Goal: Task Accomplishment & Management: Use online tool/utility

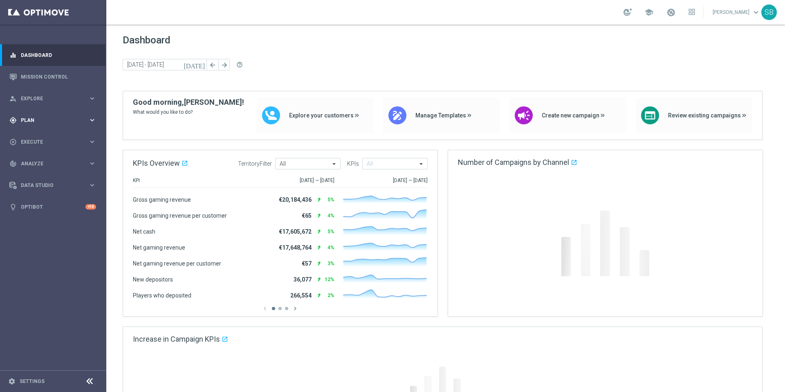
click at [29, 120] on span "Plan" at bounding box center [54, 120] width 67 height 5
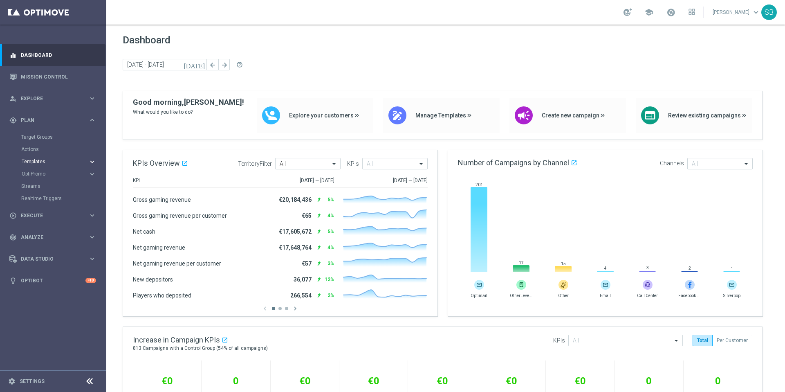
click at [36, 162] on span "Templates" at bounding box center [51, 161] width 58 height 5
click at [41, 175] on link "Optimail" at bounding box center [55, 174] width 60 height 7
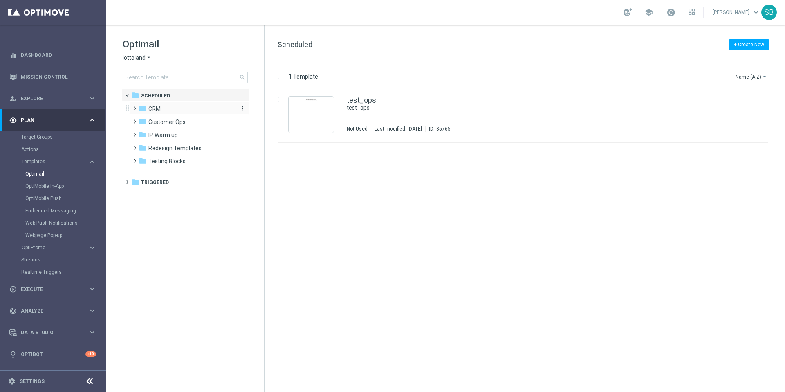
click at [155, 110] on span "CRM" at bounding box center [154, 108] width 12 height 7
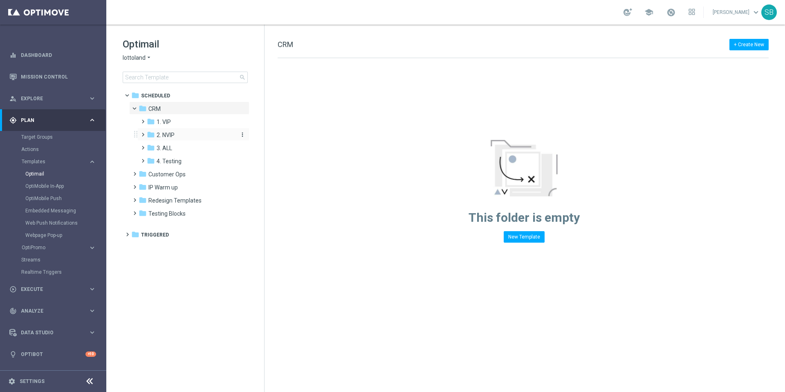
click at [166, 138] on span "2. NVIP" at bounding box center [166, 134] width 18 height 7
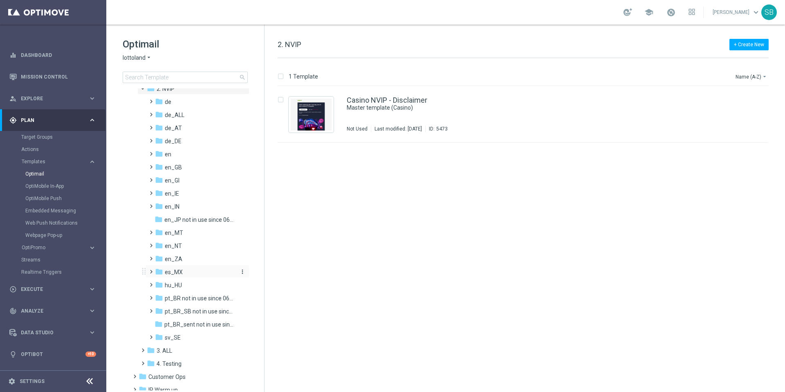
scroll to position [36, 0]
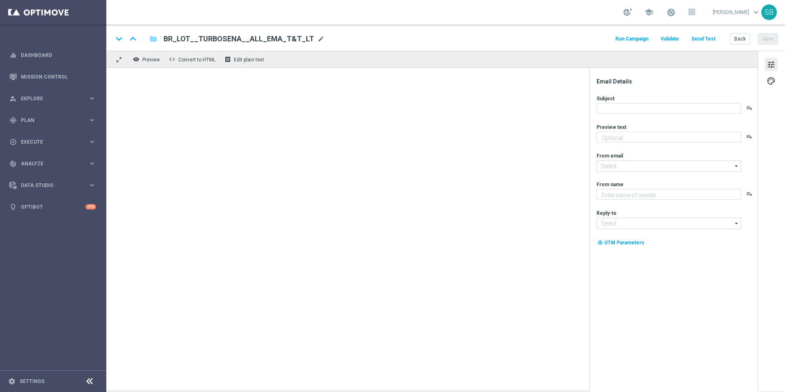
type textarea "Ganhe em um instantâneo com TurboSena"
type textarea "Lottoland"
type input "[EMAIL_ADDRESS][DOMAIN_NAME]"
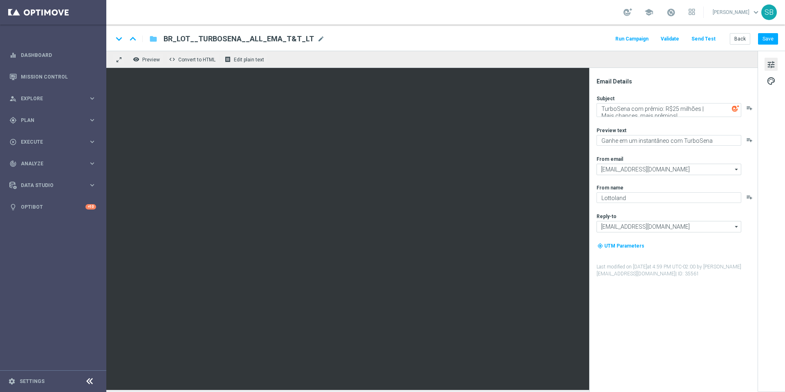
click at [155, 43] on icon "folder" at bounding box center [153, 39] width 8 height 10
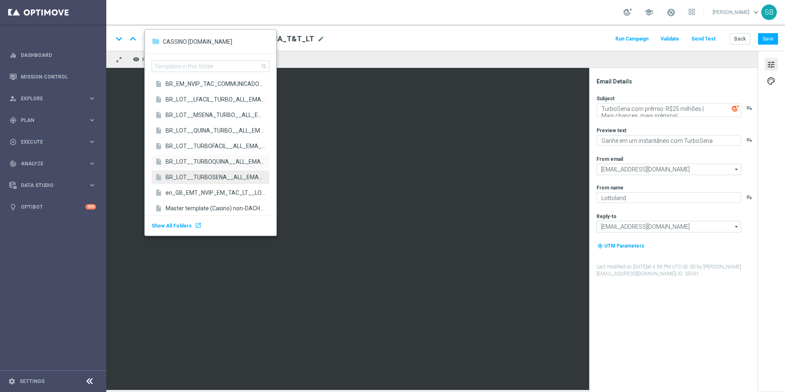
scroll to position [1789, 0]
click at [203, 117] on span "BR_LOT__MSENA_TURBO__ALL_EMA_T&T_LT" at bounding box center [216, 115] width 100 height 8
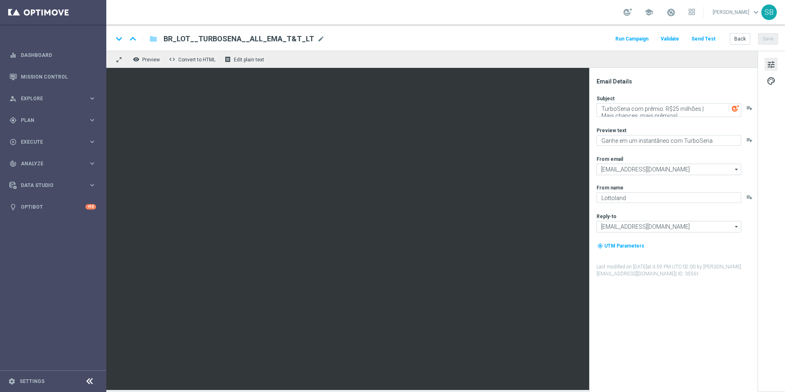
type textarea "[%FIRST_NAME%] TurboSena com prêmio: R$25 milhões. Mais chances, mais prêmios!"
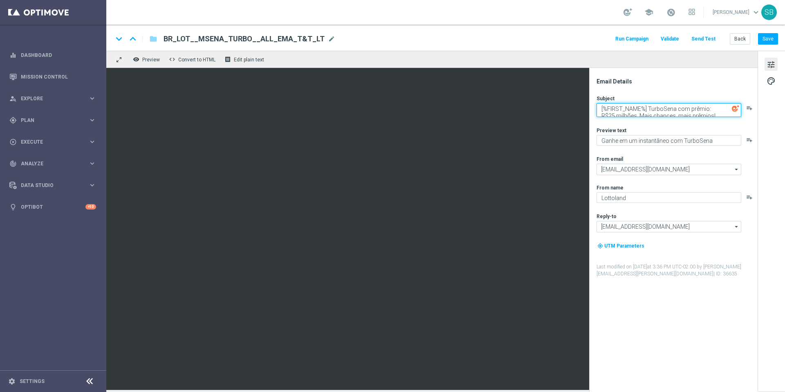
drag, startPoint x: 648, startPoint y: 109, endPoint x: 602, endPoint y: 109, distance: 46.2
click at [600, 107] on textarea "[%FIRST_NAME%] TurboSena com prêmio: R$25 milhões. Mais chances, mais prêmios!" at bounding box center [669, 110] width 145 height 14
click at [765, 42] on button "Save" at bounding box center [768, 38] width 20 height 11
click at [156, 40] on icon "folder" at bounding box center [153, 39] width 8 height 10
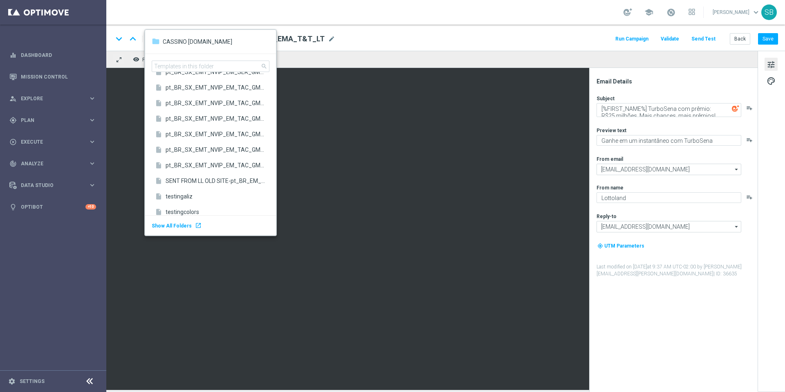
scroll to position [2711, 0]
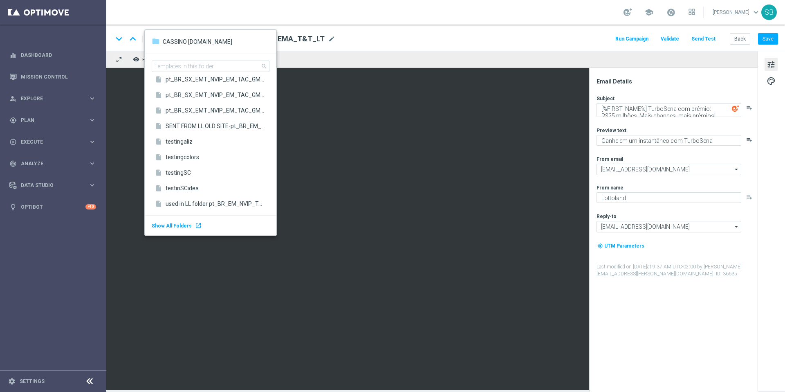
click at [154, 43] on div "folder" at bounding box center [156, 41] width 8 height 10
click at [339, 41] on div "keyboard_arrow_down keyboard_arrow_up folder BR_LOT__MSENA_TURBO__ALL_EMA_T&T_L…" at bounding box center [445, 39] width 665 height 11
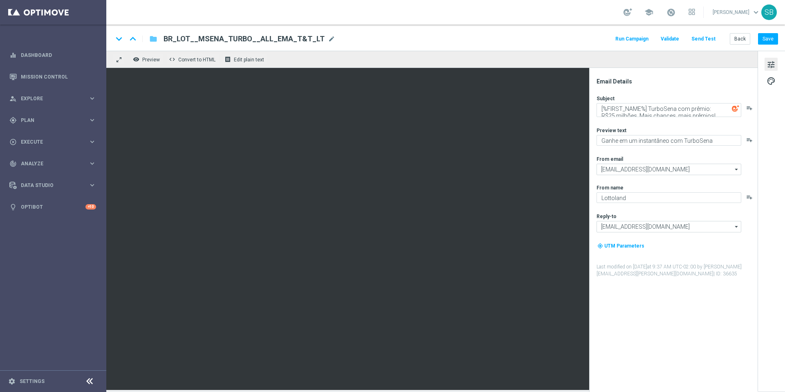
click at [155, 41] on icon "folder" at bounding box center [153, 39] width 8 height 10
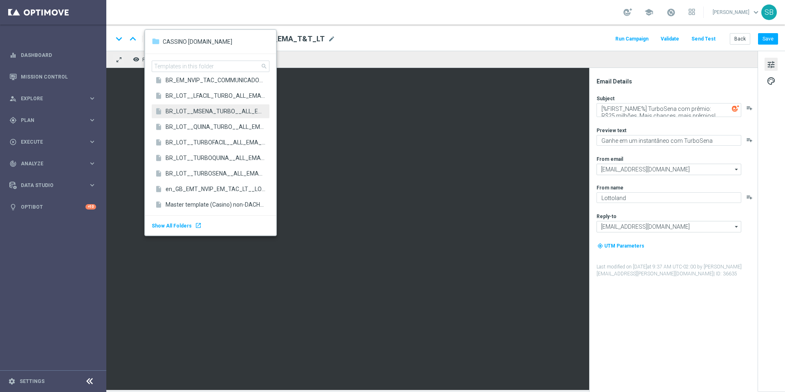
scroll to position [1792, 0]
click at [180, 99] on span "BR_LOT__LFACIL_TURBO_ALL_EMA_T&T_LT" at bounding box center [216, 97] width 100 height 8
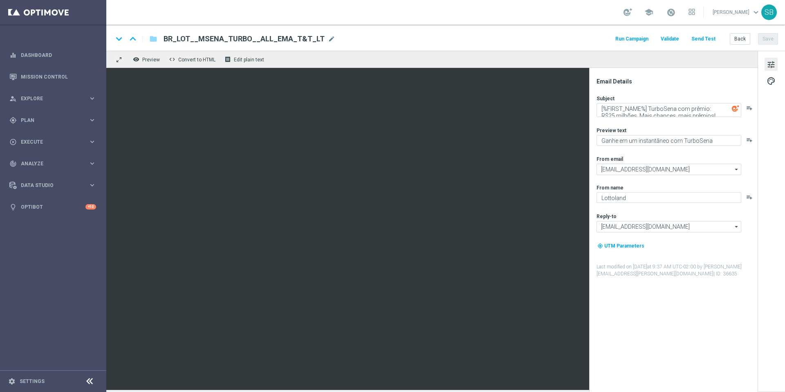
type textarea "Mais vencedores a cada jogada"
type textarea "[%FIRST_NAME%] TurboFácil com jackpot de R$1.5 milhão. Venha conferir!"
click at [321, 39] on span "mode_edit" at bounding box center [324, 38] width 7 height 7
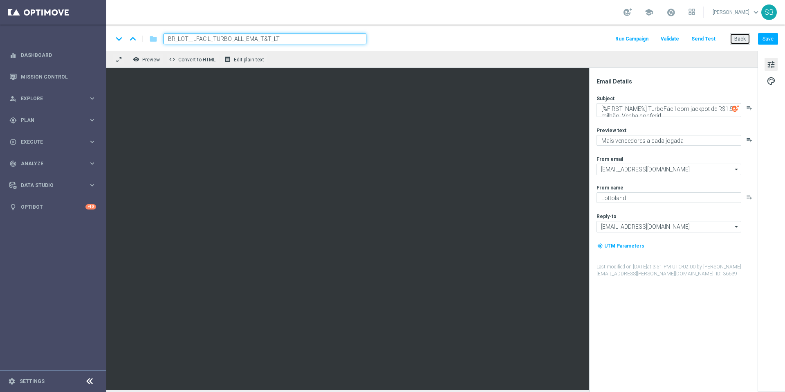
click at [743, 34] on button "Back" at bounding box center [740, 38] width 20 height 11
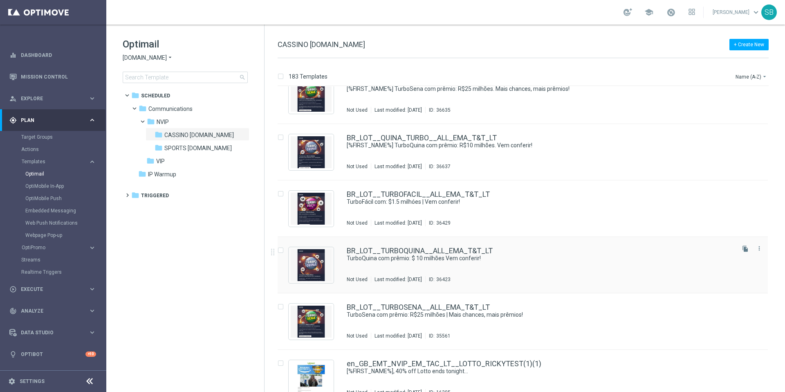
scroll to position [6616, 0]
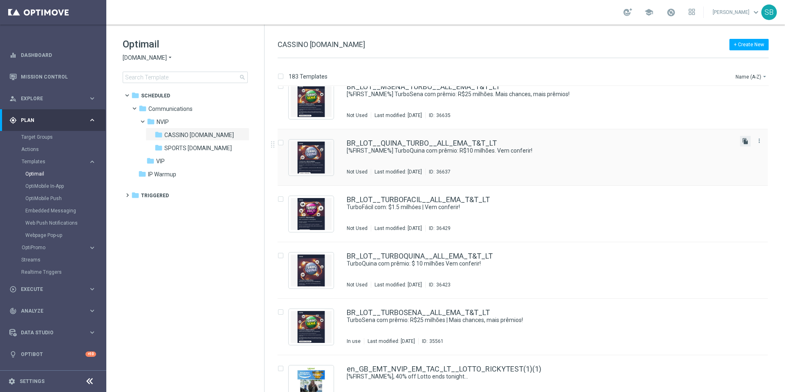
click at [747, 141] on icon "file_copy" at bounding box center [745, 141] width 7 height 7
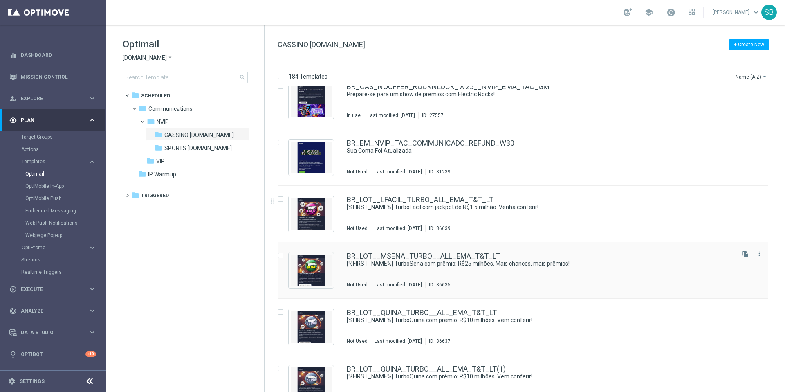
scroll to position [6483, 0]
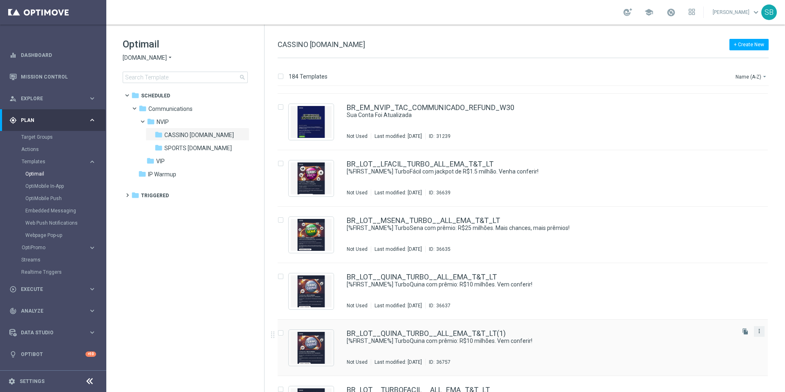
click at [760, 331] on icon "more_vert" at bounding box center [759, 331] width 7 height 7
click at [490, 335] on link "BR_LOT__QUINA_TURBO__ALL_EMA_T&T_LT(1)" at bounding box center [426, 333] width 159 height 7
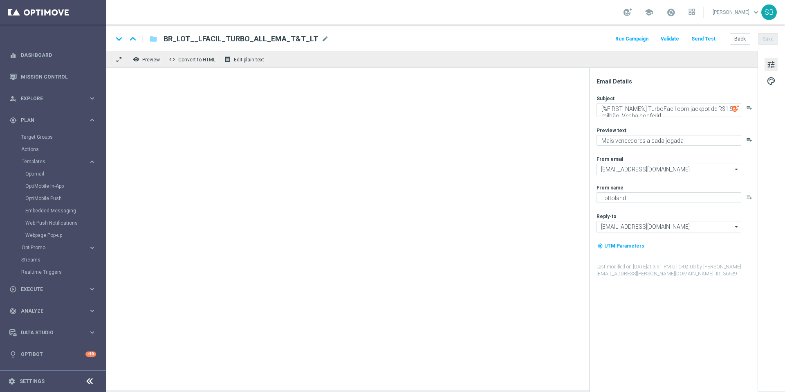
type textarea "[%FIRST_NAME%] TurboQuina com prêmio: R$10 milhões. Vem conferir!"
type textarea "Aumente suas chances com TurboQuina"
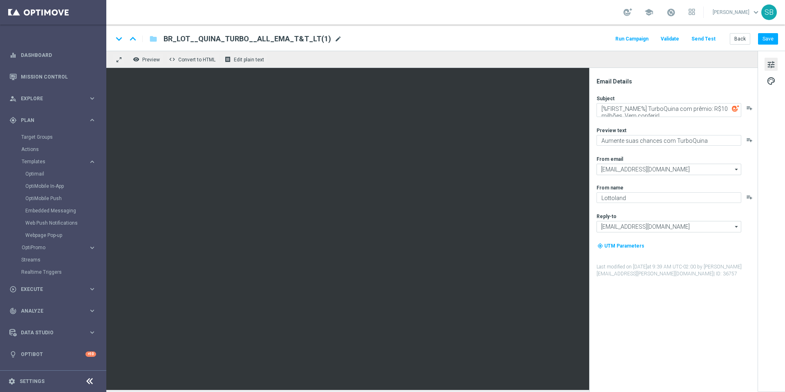
click at [335, 40] on span "mode_edit" at bounding box center [338, 38] width 7 height 7
drag, startPoint x: 292, startPoint y: 39, endPoint x: 281, endPoint y: 40, distance: 11.9
click at [281, 40] on input "BR_LOT__QUINA_TURBO__ALL_EMA_T&T_LT(1)" at bounding box center [265, 39] width 203 height 11
drag, startPoint x: 187, startPoint y: 39, endPoint x: 179, endPoint y: 38, distance: 8.7
click at [179, 38] on input "BR_LOT__QUINA_TURBO__ALL_EMA_T&T_LT" at bounding box center [265, 39] width 203 height 11
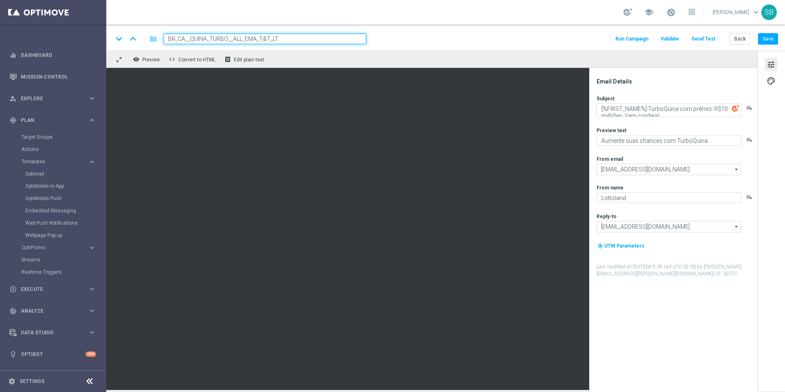
type input "BR_CAS__QUINA_TURBO__ALL_EMA_T&T_LT"
click at [767, 41] on button "Save" at bounding box center [768, 38] width 20 height 11
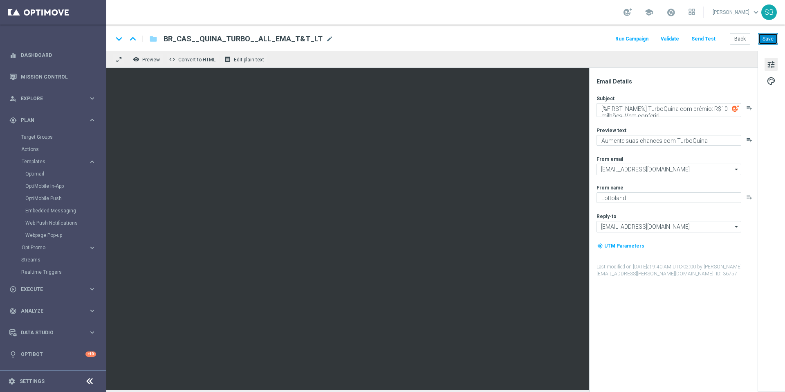
click at [767, 41] on button "Save" at bounding box center [768, 38] width 20 height 11
click at [763, 39] on button "Save" at bounding box center [768, 38] width 20 height 11
click at [737, 40] on button "Back" at bounding box center [740, 38] width 20 height 11
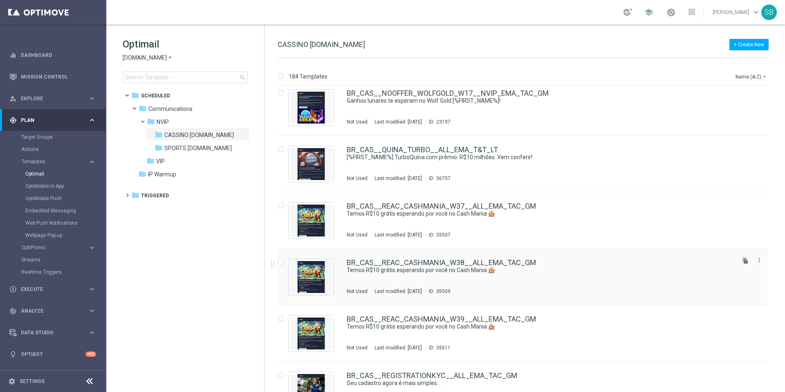
scroll to position [5367, 0]
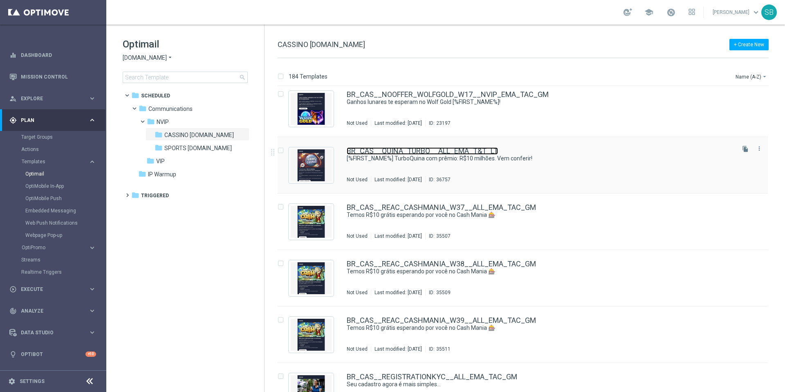
click at [410, 150] on link "BR_CAS__QUINA_TURBO__ALL_EMA_T&T_LT" at bounding box center [422, 150] width 151 height 7
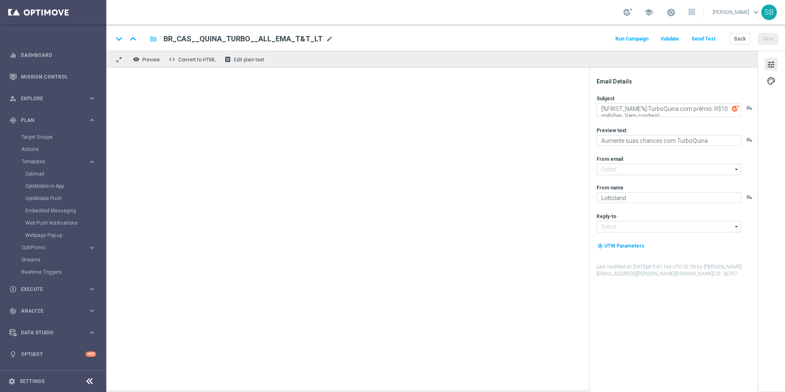
type input "[EMAIL_ADDRESS][DOMAIN_NAME]"
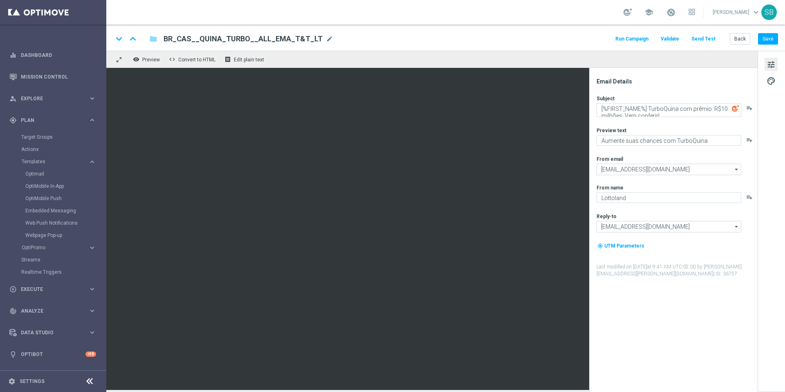
click at [523, 39] on div "keyboard_arrow_down keyboard_arrow_up folder BR_CAS__QUINA_TURBO__ALL_EMA_T&T_L…" at bounding box center [445, 39] width 665 height 11
click at [747, 40] on button "Back" at bounding box center [740, 38] width 20 height 11
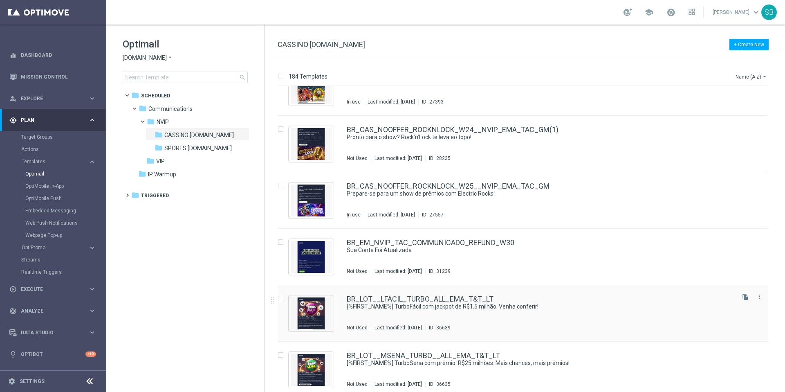
scroll to position [6406, 0]
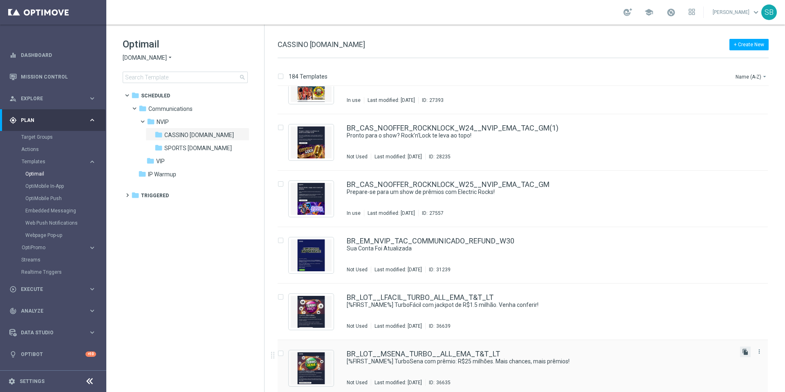
click at [742, 353] on icon "file_copy" at bounding box center [745, 351] width 7 height 7
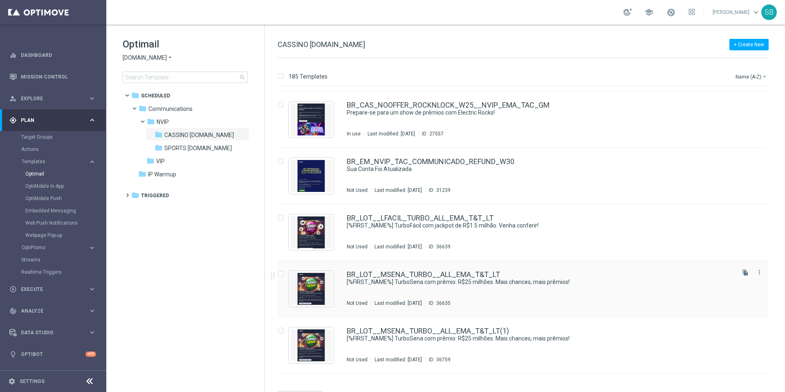
scroll to position [6498, 0]
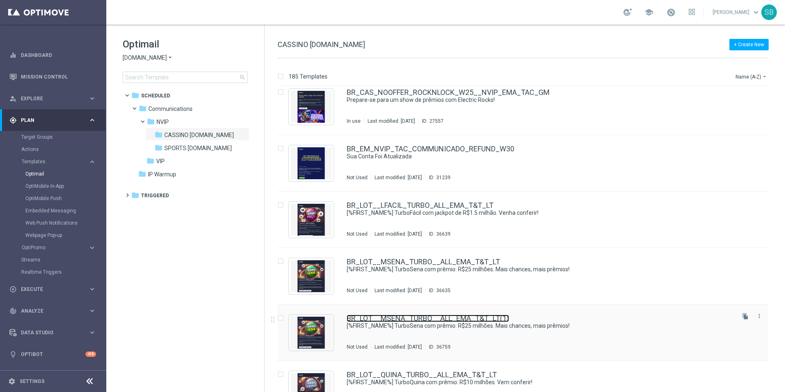
click at [464, 319] on link "BR_LOT__MSENA_TURBO__ALL_EMA_T&T_LT(1)" at bounding box center [428, 317] width 162 height 7
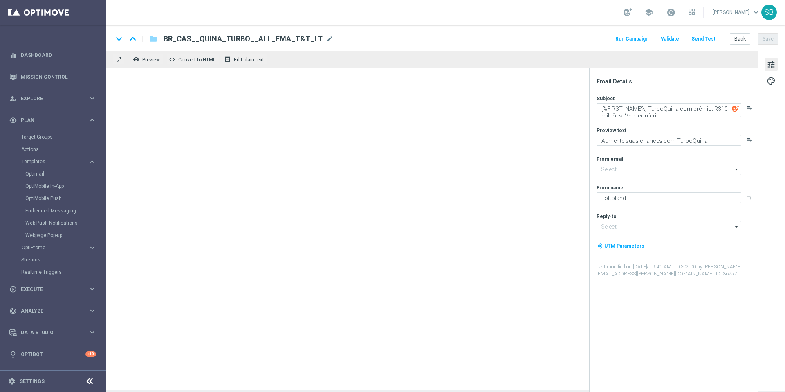
type input "[EMAIL_ADDRESS][DOMAIN_NAME]"
type textarea "[%FIRST_NAME%] TurboSena com prêmio: R$25 milhões. Mais chances, mais prêmios!"
type textarea "Ganhe em um instantâneo com TurboSena"
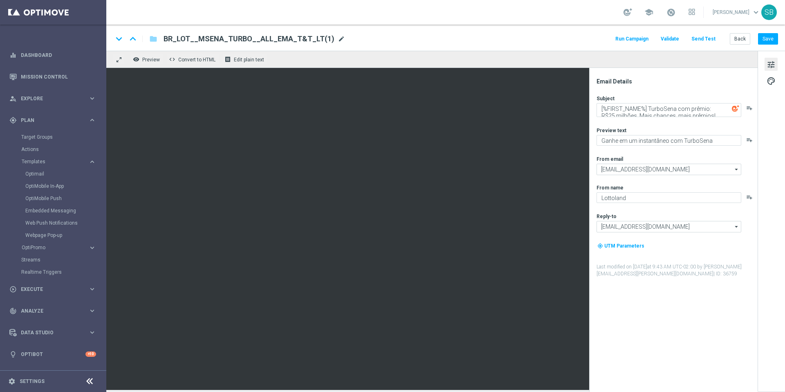
click at [338, 41] on span "mode_edit" at bounding box center [341, 38] width 7 height 7
drag, startPoint x: 299, startPoint y: 40, endPoint x: 283, endPoint y: 40, distance: 15.9
click at [283, 40] on input "BR_LOT__MSENA_TURBO__ALL_EMA_T&T_LT(1)" at bounding box center [265, 39] width 203 height 11
drag, startPoint x: 187, startPoint y: 39, endPoint x: 179, endPoint y: 39, distance: 8.6
click at [179, 39] on input "BR_LOT__MSENA_TURBO__ALL_EMA_T&T_LT" at bounding box center [265, 39] width 203 height 11
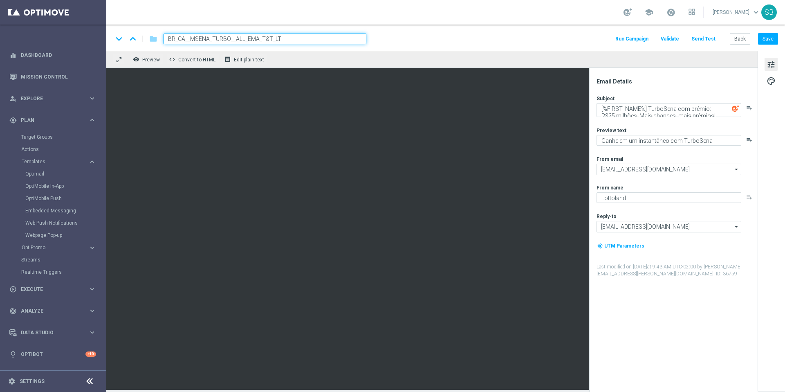
type input "BR_CAS__MSENA_TURBO__ALL_EMA_T&T_LT"
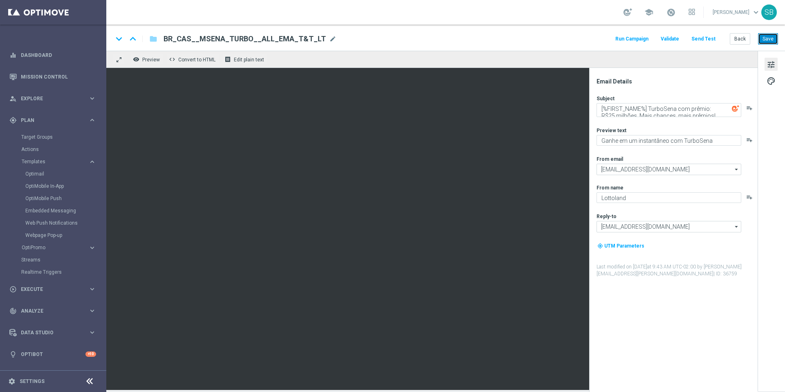
click at [773, 42] on button "Save" at bounding box center [768, 38] width 20 height 11
click at [764, 40] on button "Save" at bounding box center [768, 38] width 20 height 11
click at [741, 39] on button "Back" at bounding box center [740, 38] width 20 height 11
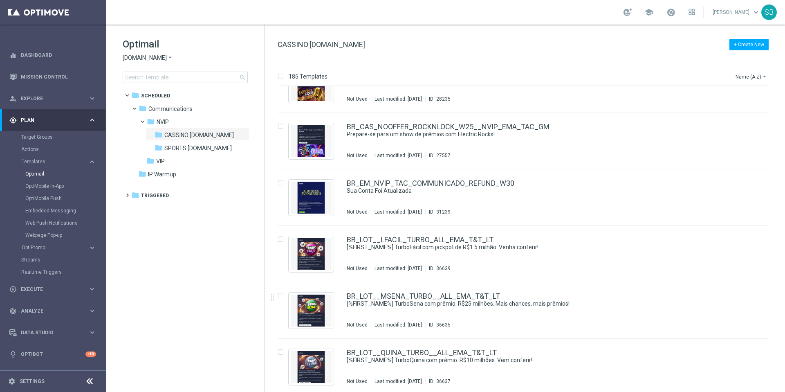
scroll to position [6523, 0]
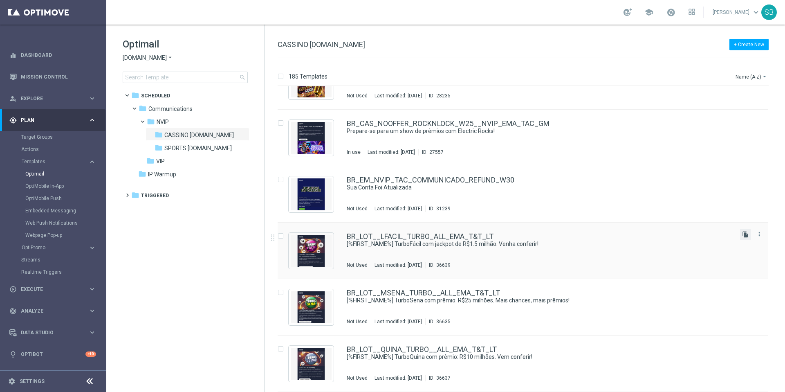
click at [745, 235] on icon "file_copy" at bounding box center [745, 234] width 7 height 7
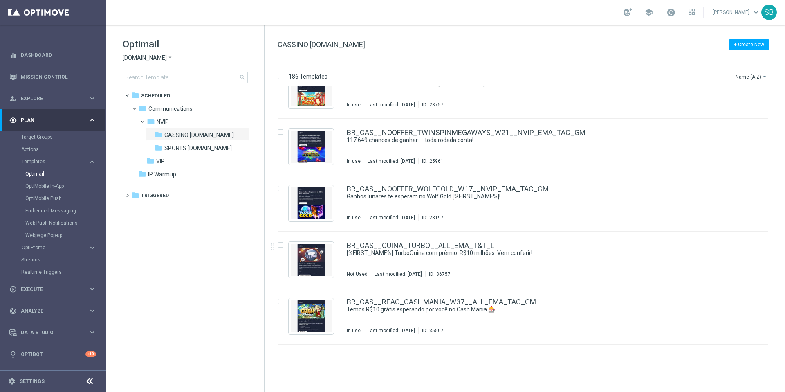
scroll to position [5337, 0]
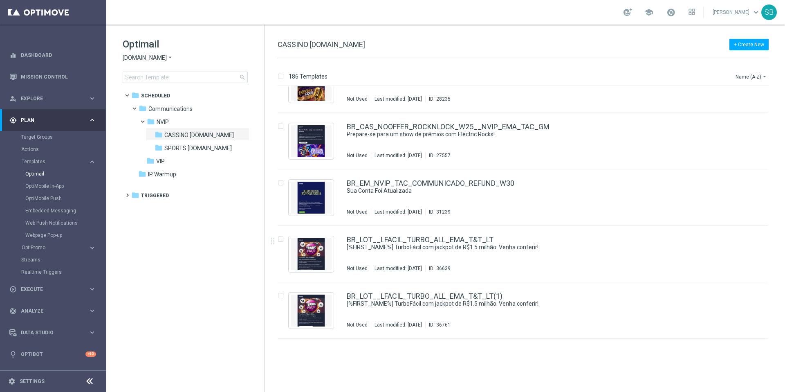
scroll to position [6523, 0]
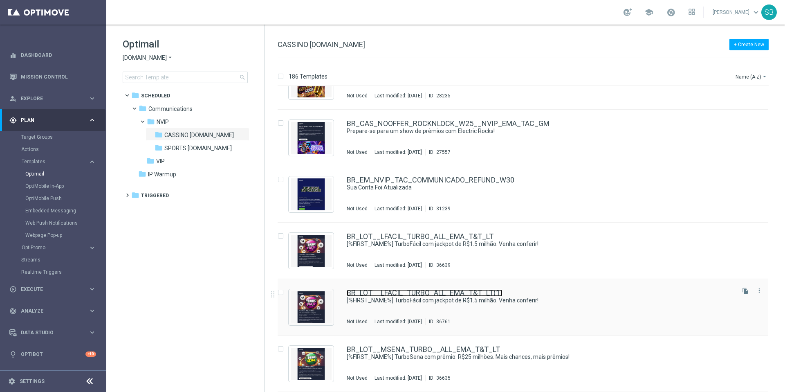
click at [466, 293] on link "BR_LOT__LFACIL_TURBO_ALL_EMA_T&T_LT(1)" at bounding box center [425, 292] width 156 height 7
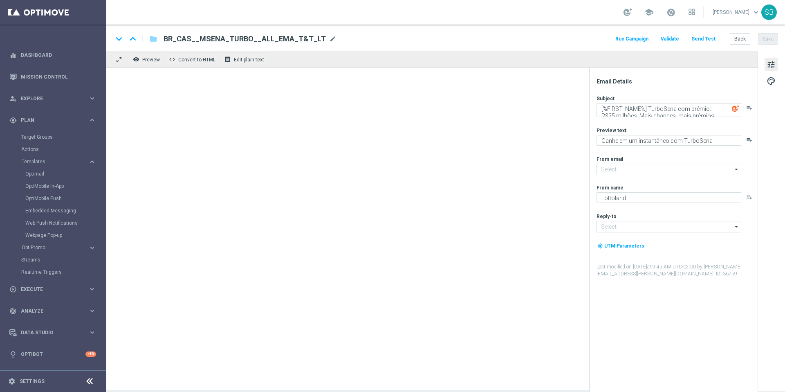
type input "[EMAIL_ADDRESS][DOMAIN_NAME]"
type input "BR_LOT__LFACIL_TURBO_ALL_EMA_T&T_LT(1)"
type textarea "[%FIRST_NAME%] TurboFácil com jackpot de R$1.5 milhão. Venha conferir!"
type textarea "Mais vencedores a cada jogada"
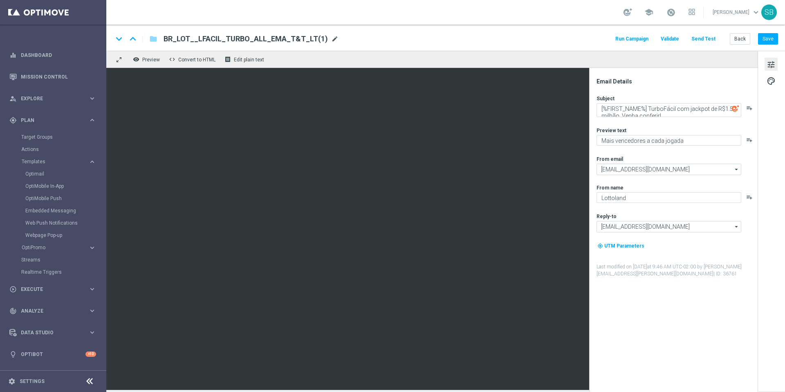
click at [331, 40] on span "mode_edit" at bounding box center [334, 38] width 7 height 7
drag, startPoint x: 188, startPoint y: 39, endPoint x: 179, endPoint y: 40, distance: 9.4
click at [179, 40] on input "BR_LOT__LFACIL_TURBO_ALL_EMA_T&T_LT" at bounding box center [265, 39] width 203 height 11
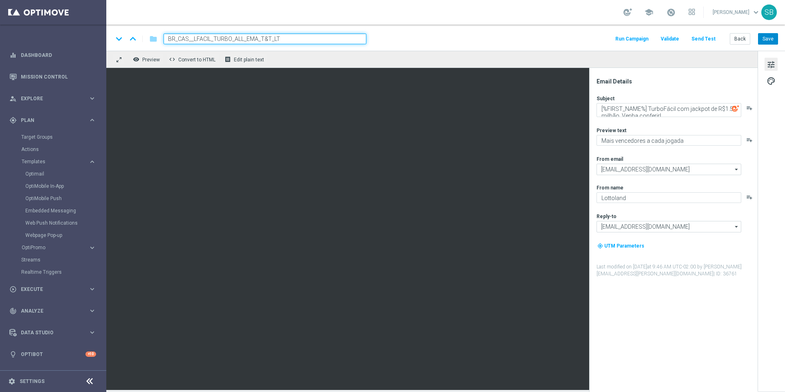
type input "BR_CAS__LFACIL_TURBO_ALL_EMA_T&T_LT"
click at [773, 36] on button "Save" at bounding box center [768, 38] width 20 height 11
click at [772, 36] on button "Save" at bounding box center [768, 38] width 20 height 11
click at [743, 38] on button "Back" at bounding box center [740, 38] width 20 height 11
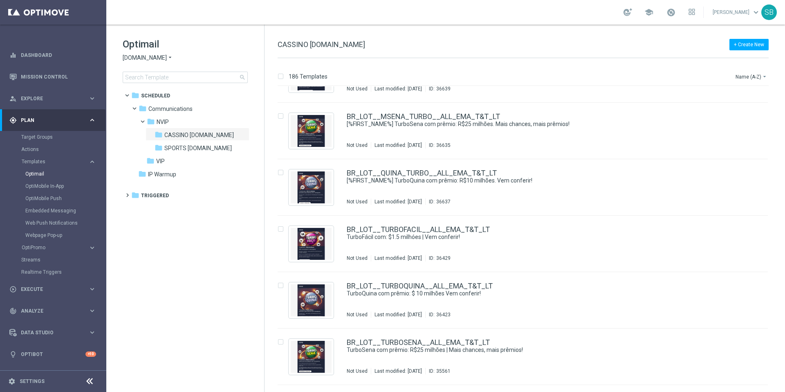
scroll to position [6757, 0]
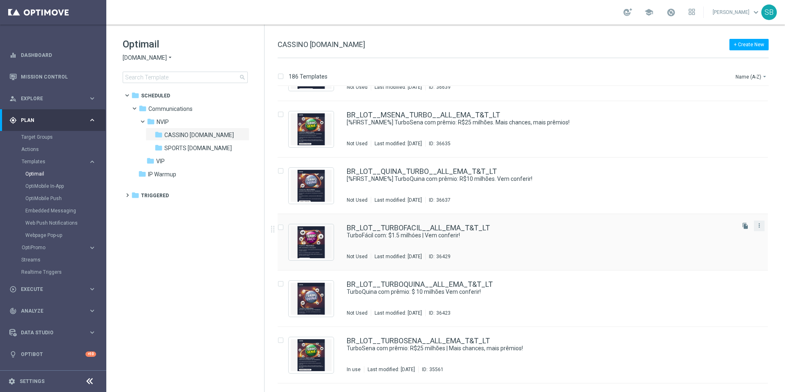
click at [756, 229] on button "more_vert" at bounding box center [759, 225] width 8 height 10
click at [722, 255] on div "Delete" at bounding box center [725, 257] width 49 height 6
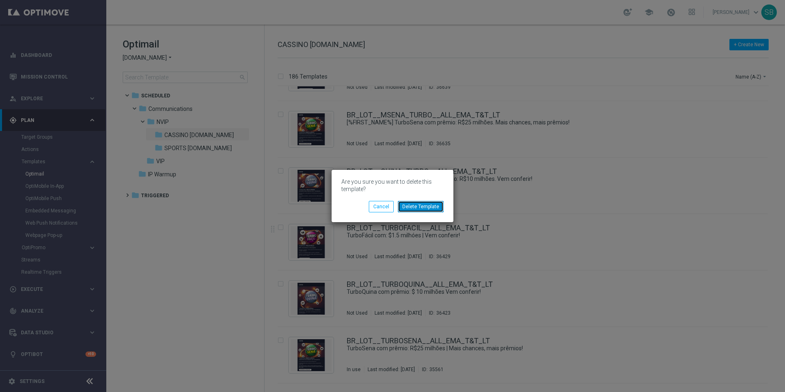
click at [410, 210] on button "Delete Template" at bounding box center [421, 206] width 46 height 11
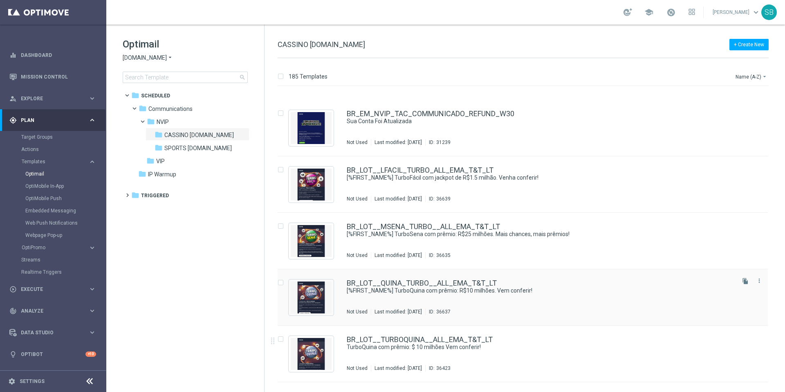
scroll to position [6729, 0]
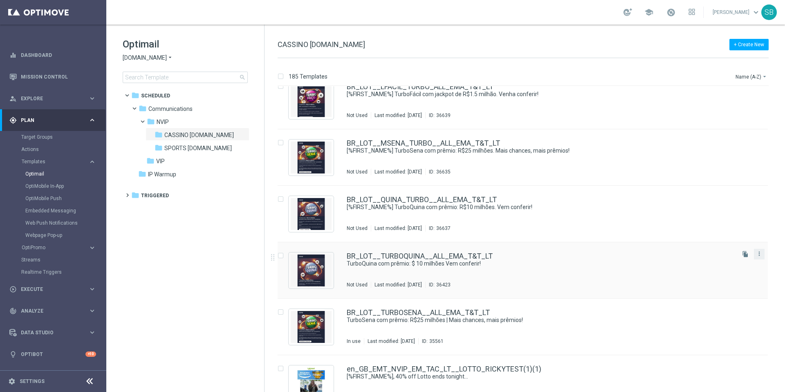
click at [757, 258] on button "more_vert" at bounding box center [759, 254] width 8 height 10
click at [723, 287] on div "Delete" at bounding box center [725, 286] width 49 height 6
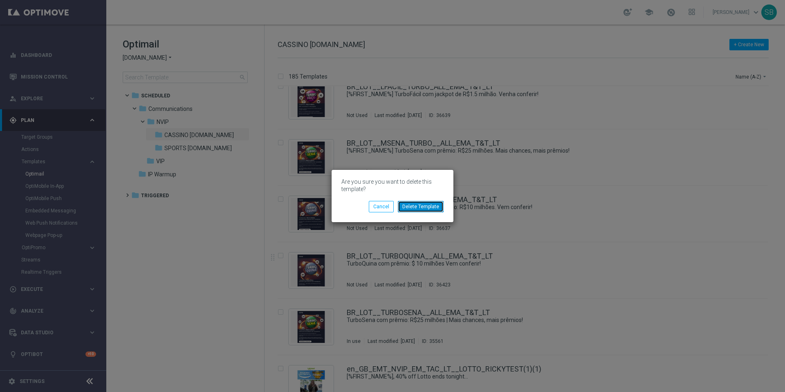
click at [425, 209] on button "Delete Template" at bounding box center [421, 206] width 46 height 11
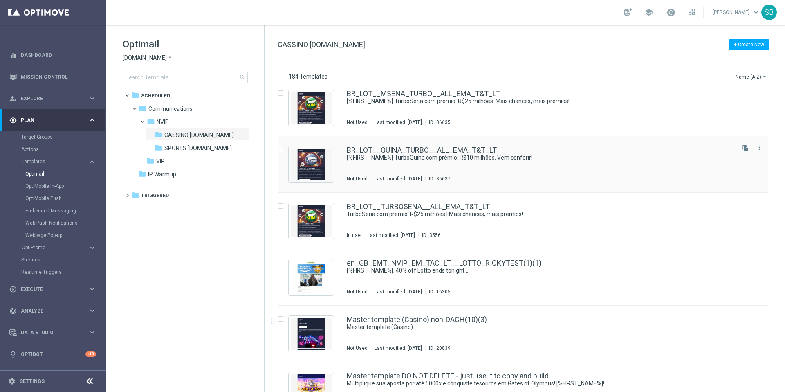
scroll to position [6780, 0]
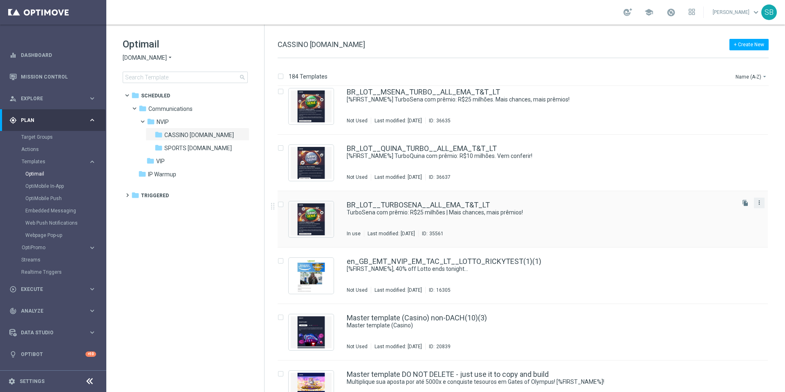
click at [760, 205] on icon "more_vert" at bounding box center [759, 202] width 7 height 7
click at [722, 234] on div "Delete" at bounding box center [725, 234] width 49 height 6
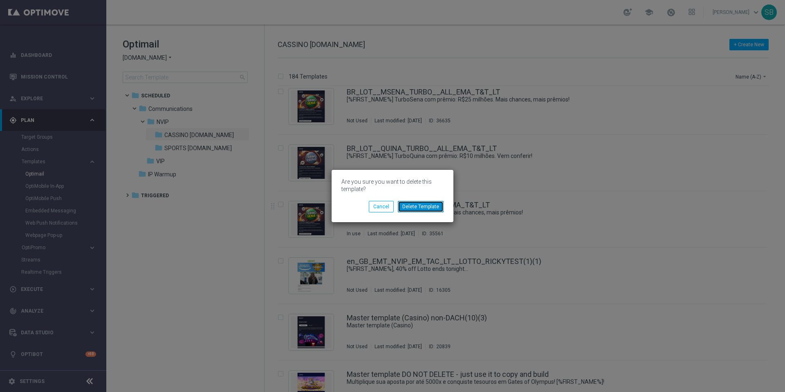
click at [435, 207] on button "Delete Template" at bounding box center [421, 206] width 46 height 11
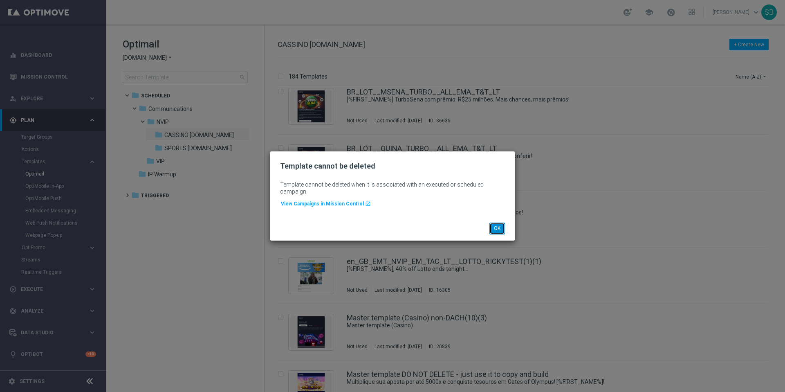
click at [503, 231] on button "OK" at bounding box center [498, 227] width 16 height 11
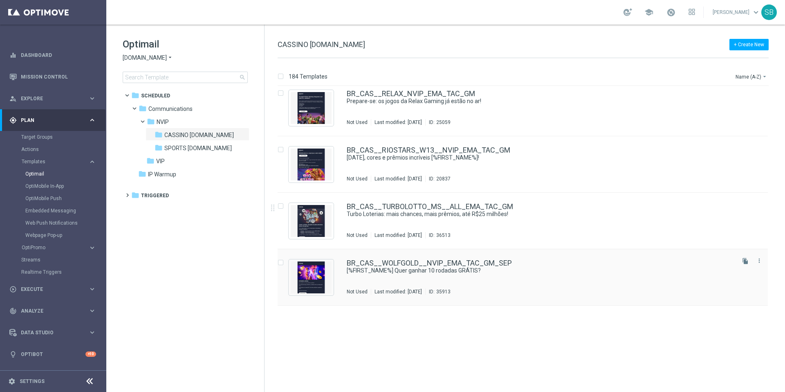
scroll to position [5552, 0]
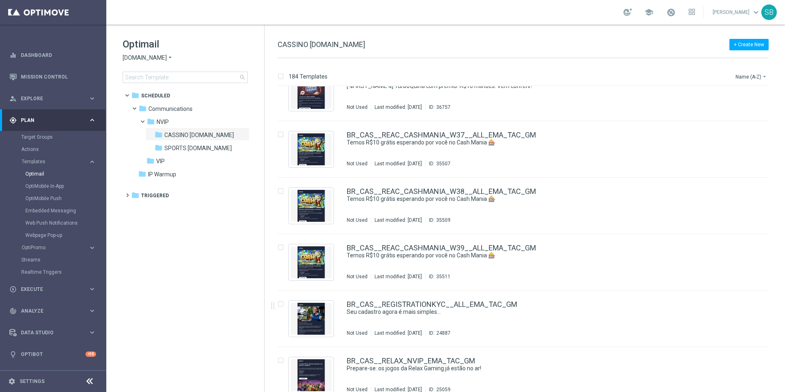
drag, startPoint x: 783, startPoint y: 303, endPoint x: 785, endPoint y: 189, distance: 114.9
click at [785, 189] on div "184 Templates Name (A-Z) arrow_drop_down Drag here to set row groups Drag here …" at bounding box center [525, 225] width 521 height 334
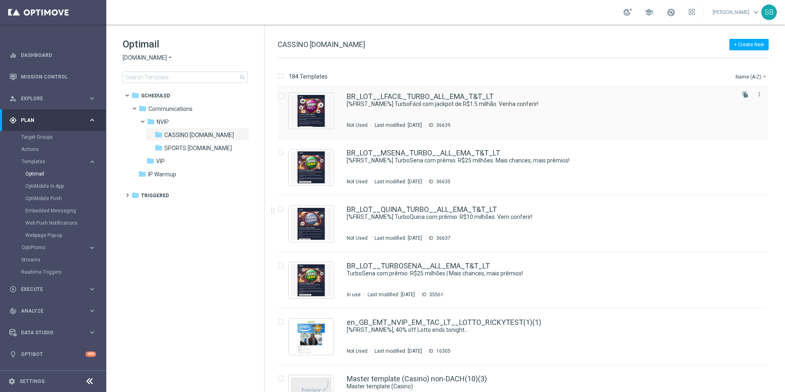
scroll to position [6721, 0]
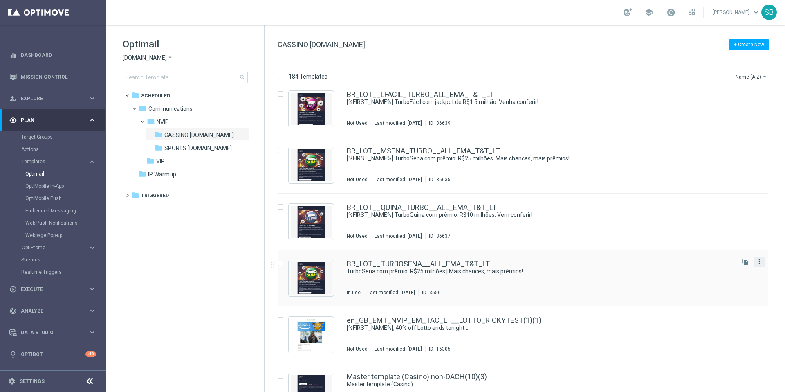
click at [757, 263] on icon "more_vert" at bounding box center [759, 261] width 7 height 7
click at [700, 296] on div "delete_forever" at bounding box center [694, 293] width 12 height 6
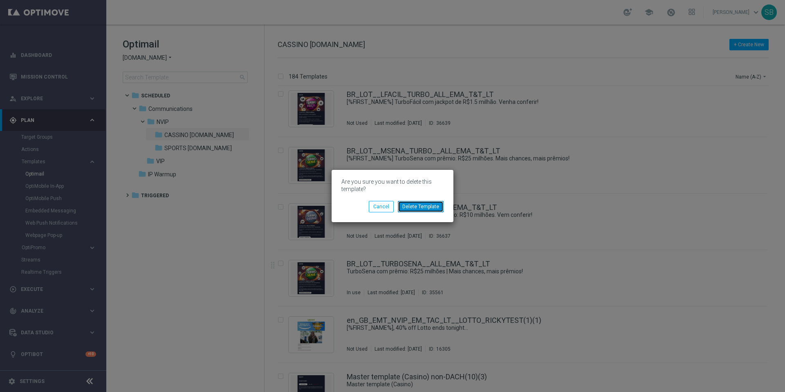
click at [433, 208] on button "Delete Template" at bounding box center [421, 206] width 46 height 11
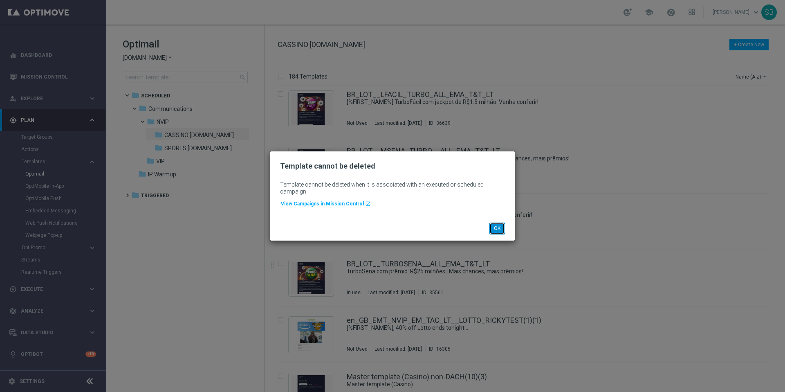
click at [499, 230] on button "OK" at bounding box center [498, 227] width 16 height 11
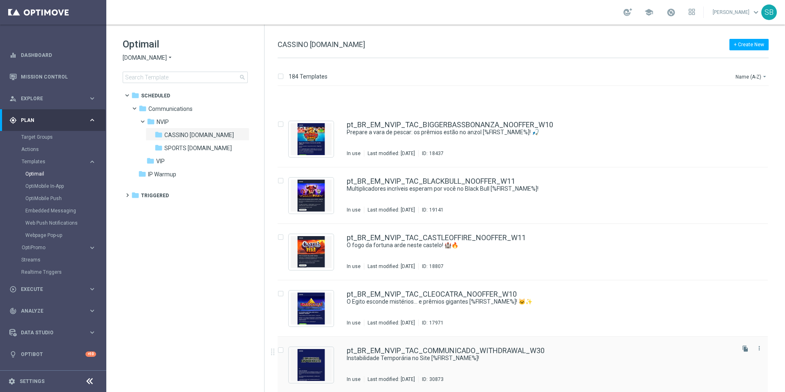
scroll to position [7074, 0]
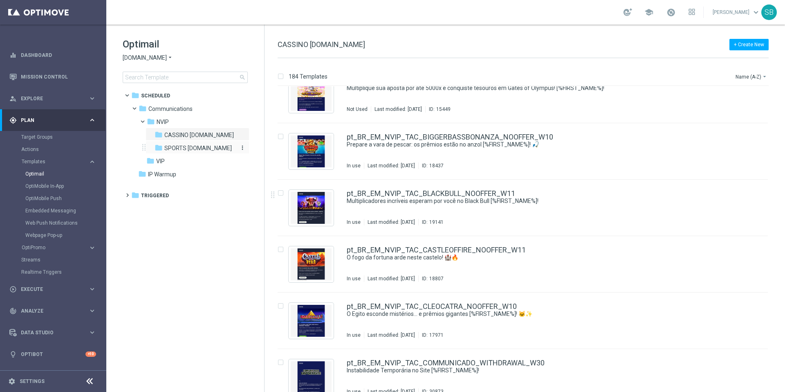
click at [175, 146] on span "SPORTS [DOMAIN_NAME]" at bounding box center [197, 147] width 67 height 7
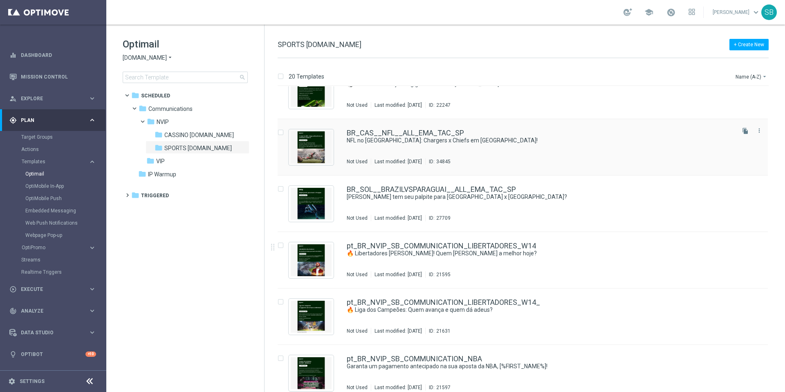
scroll to position [307, 0]
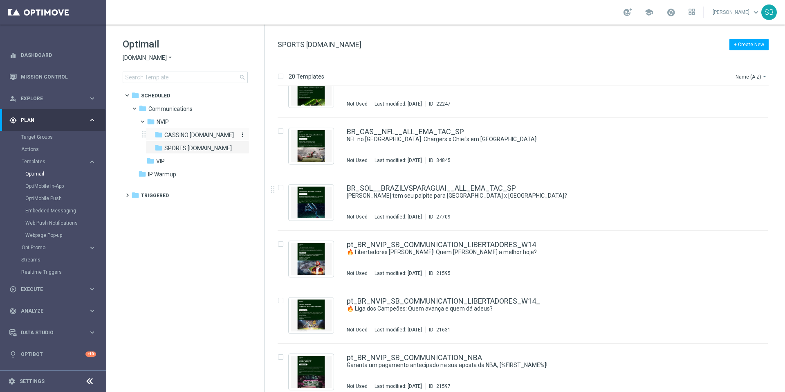
click at [186, 135] on span "CASSINO [DOMAIN_NAME]" at bounding box center [199, 134] width 70 height 7
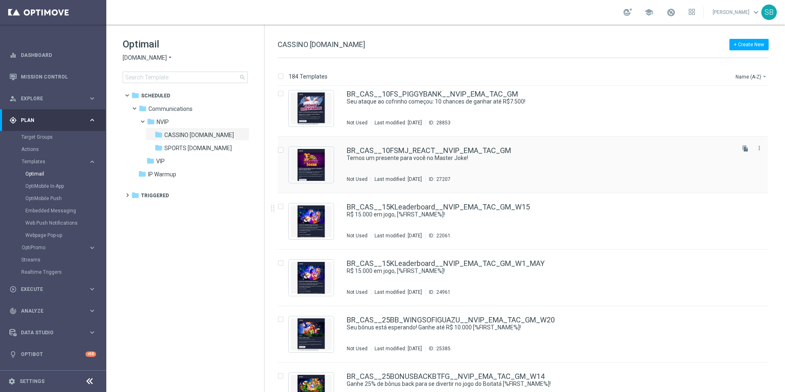
scroll to position [64, 0]
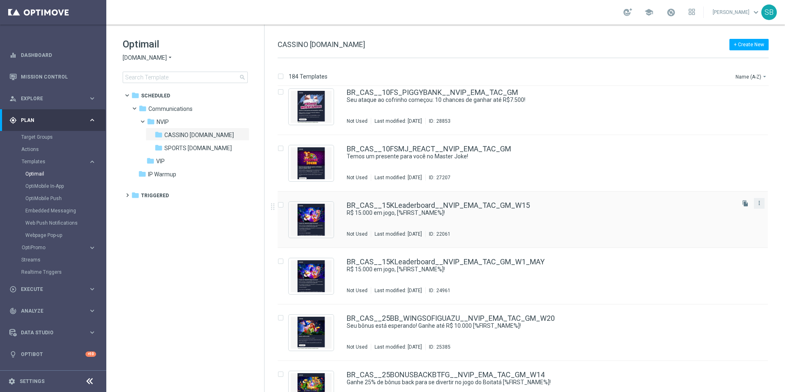
click at [758, 207] on button "more_vert" at bounding box center [759, 203] width 8 height 10
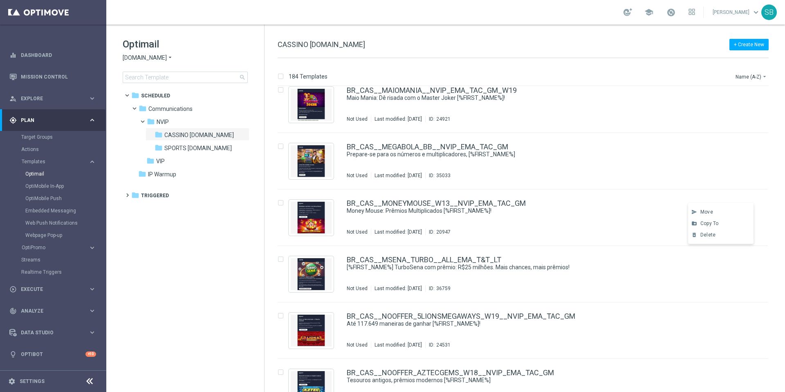
scroll to position [3177, 0]
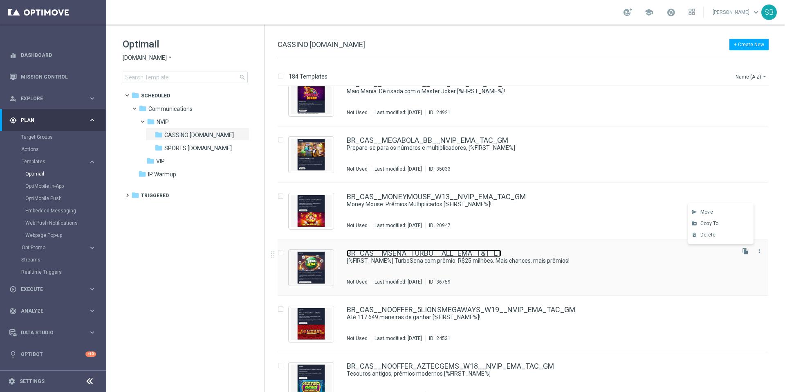
click at [384, 254] on link "BR_CAS__MSENA_TURBO__ALL_EMA_T&T_LT" at bounding box center [424, 252] width 155 height 7
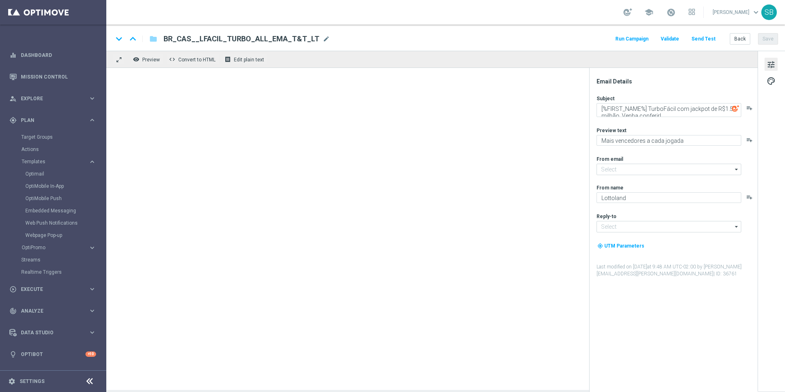
type textarea "[%FIRST_NAME%] TurboSena com prêmio: R$25 milhões. Mais chances, mais prêmios!"
type textarea "Ganhe em um instantâneo com TurboSena"
type input "[EMAIL_ADDRESS][DOMAIN_NAME]"
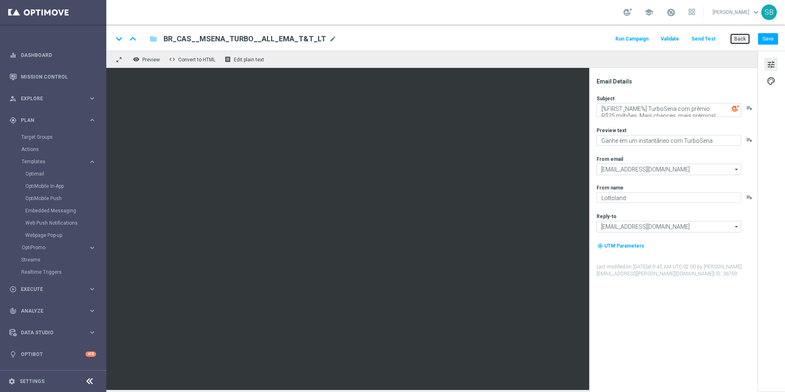
click at [738, 40] on button "Back" at bounding box center [740, 38] width 20 height 11
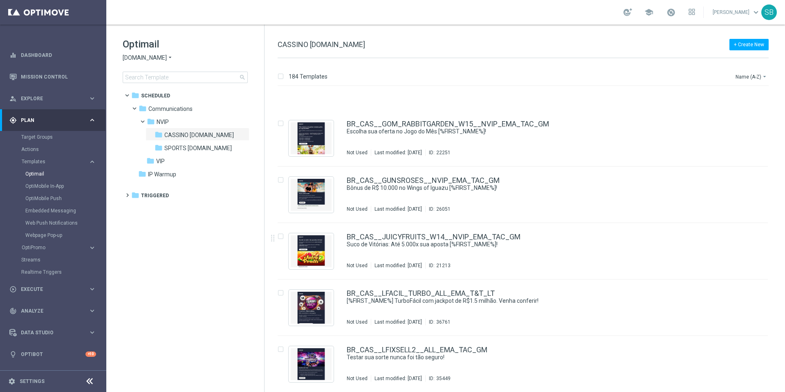
scroll to position [2761, 0]
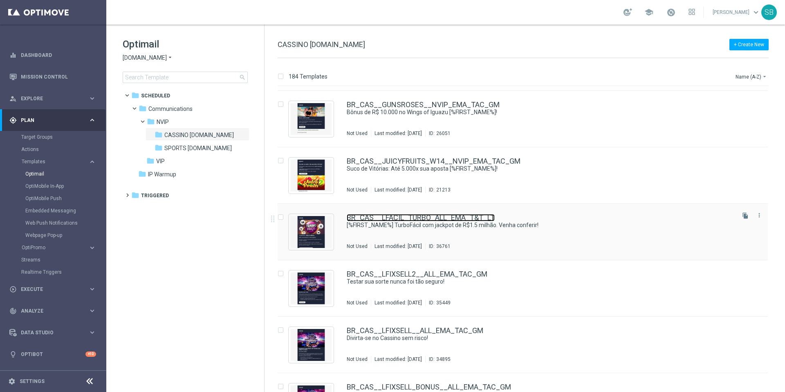
click at [443, 220] on link "BR_CAS__LFACIL_TURBO_ALL_EMA_T&T_LT" at bounding box center [421, 217] width 148 height 7
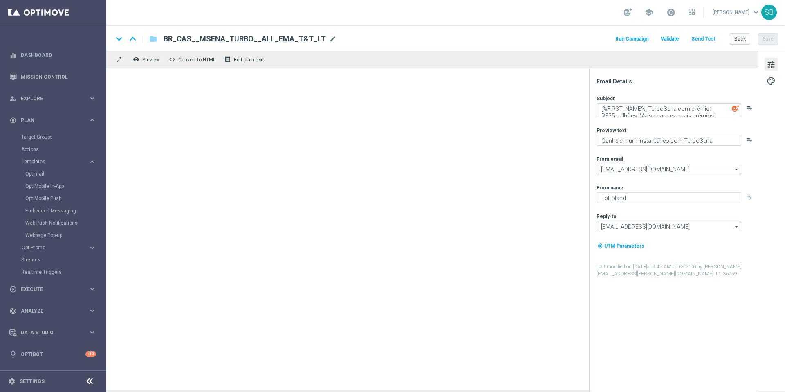
type textarea "[%FIRST_NAME%] TurboFácil com jackpot de R$1.5 milhão. Venha conferir!"
type textarea "Mais vencedores a cada jogada"
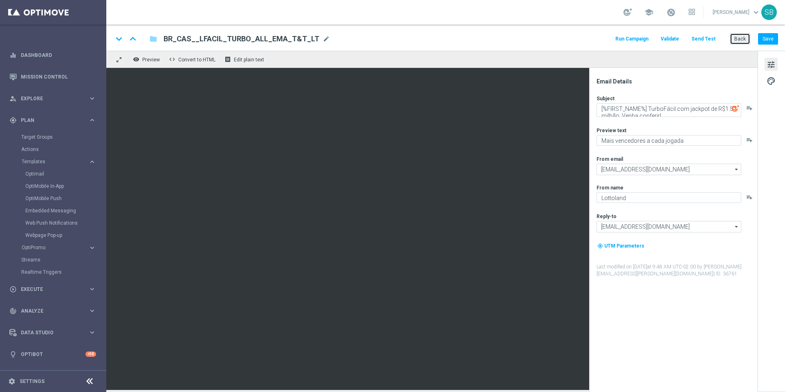
click at [739, 40] on button "Back" at bounding box center [740, 38] width 20 height 11
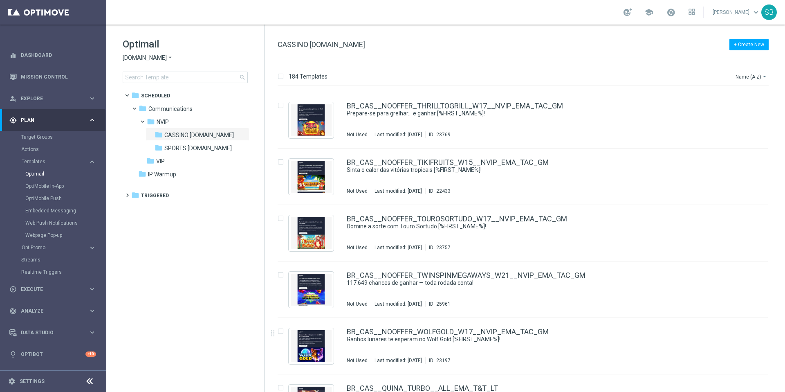
scroll to position [5306, 0]
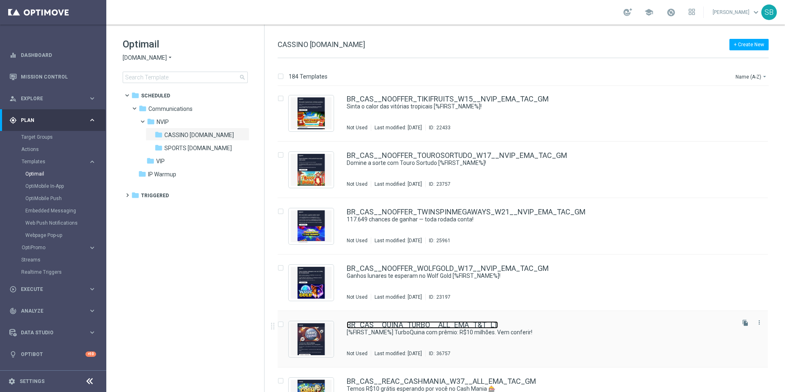
click at [467, 326] on link "BR_CAS__QUINA_TURBO__ALL_EMA_T&T_LT" at bounding box center [422, 324] width 151 height 7
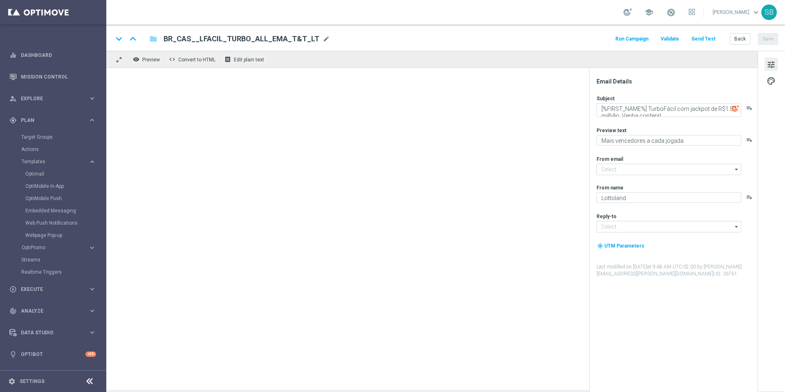
type input "[EMAIL_ADDRESS][DOMAIN_NAME]"
type textarea "[%FIRST_NAME%] TurboQuina com prêmio: R$10 milhões. Vem conferir!"
type textarea "Aumente suas chances com TurboQuina"
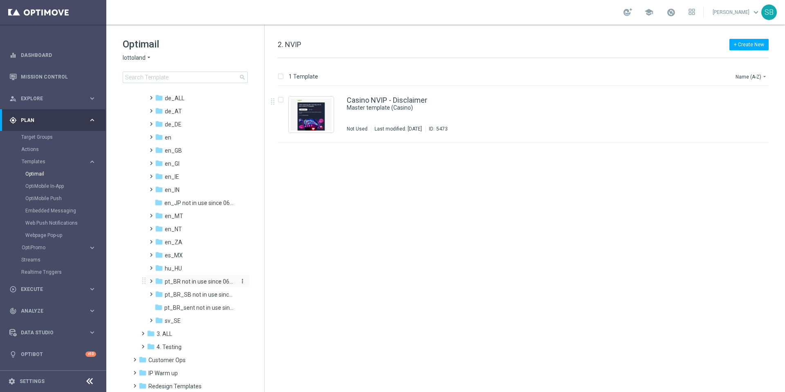
scroll to position [27, 0]
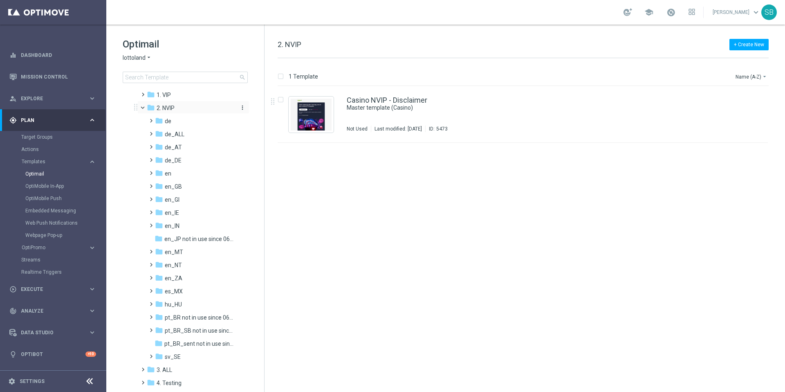
click at [165, 111] on span "2. NVIP" at bounding box center [166, 107] width 18 height 7
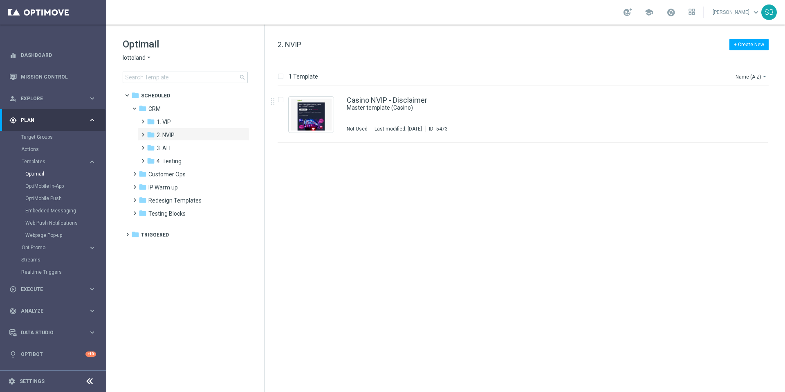
scroll to position [0, 0]
click at [143, 132] on span at bounding box center [141, 130] width 4 height 3
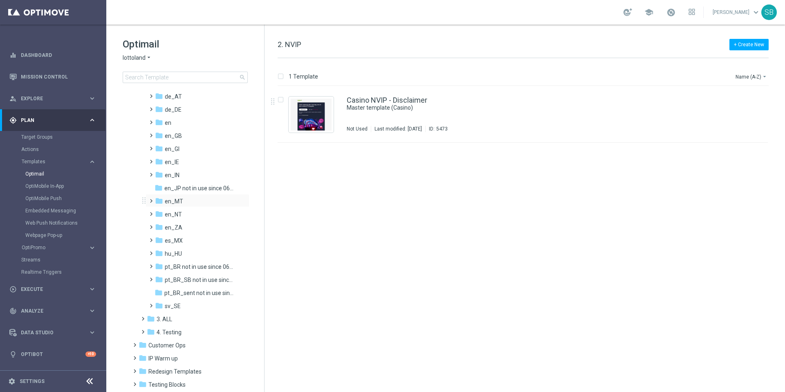
scroll to position [21, 0]
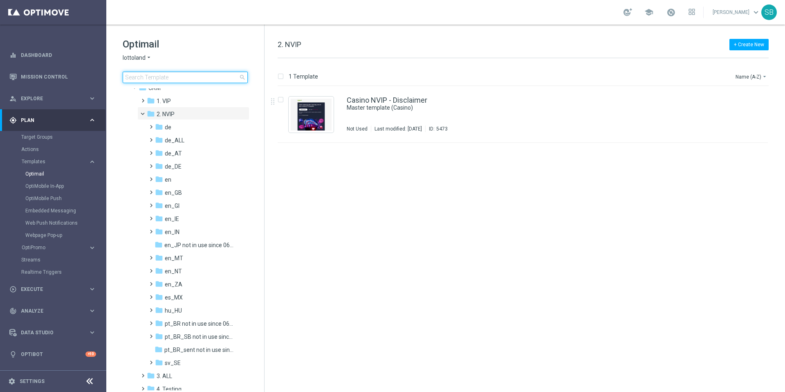
click at [141, 80] on input at bounding box center [185, 77] width 125 height 11
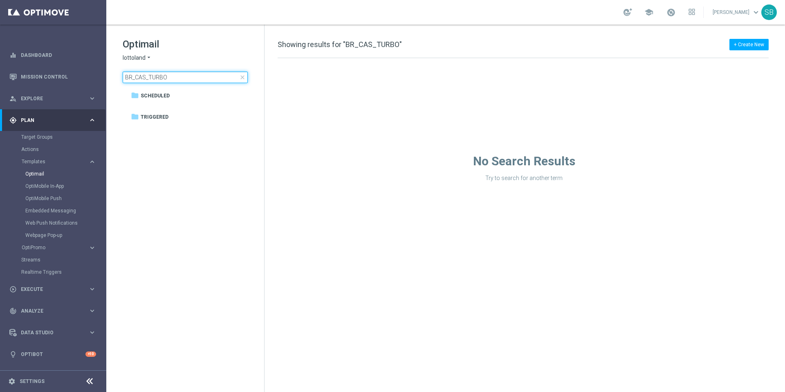
type input "BR_CAS_TURBO"
click at [159, 94] on span "Scheduled" at bounding box center [155, 95] width 29 height 7
click at [153, 115] on span "Triggered" at bounding box center [155, 116] width 28 height 7
click at [144, 95] on span "Scheduled" at bounding box center [155, 95] width 29 height 7
click at [174, 78] on input "BR_CAS_TURBO" at bounding box center [185, 77] width 125 height 11
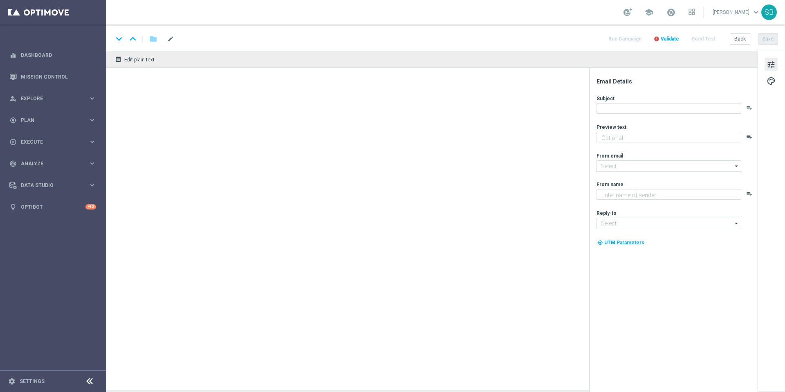
type textarea "Ganhe em um instantâneo com TurboSena"
type textarea "Lottoland"
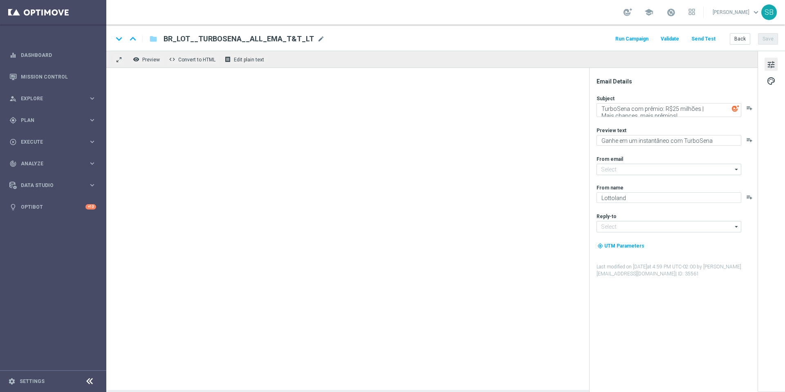
type input "[EMAIL_ADDRESS][DOMAIN_NAME]"
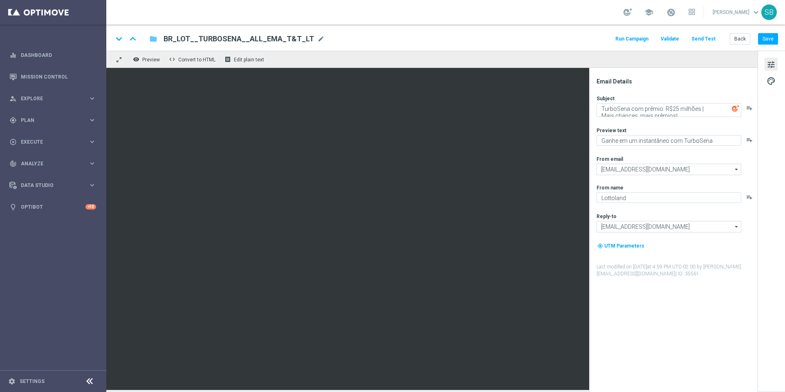
click at [153, 42] on icon "folder" at bounding box center [153, 39] width 8 height 10
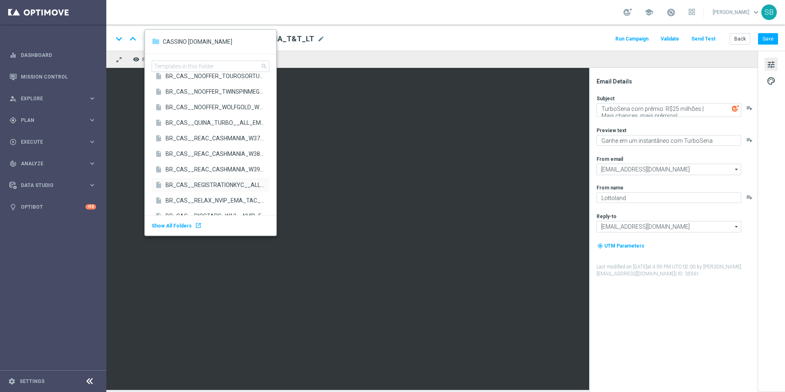
scroll to position [1486, 0]
click at [202, 124] on span "BR_CAS__QUINA_TURBO__ALL_EMA_T&T_LT" at bounding box center [216, 123] width 100 height 8
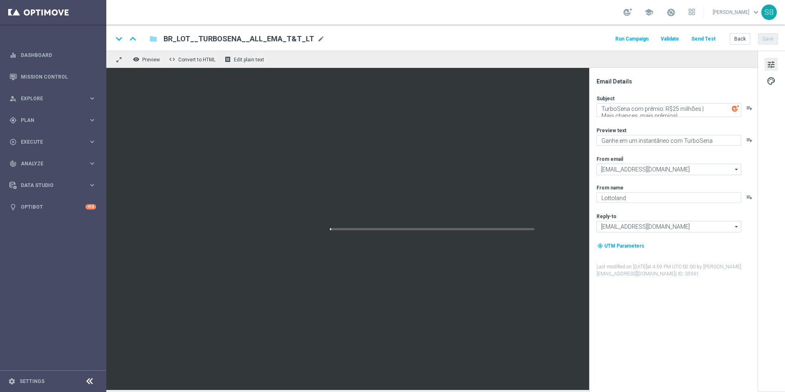
type textarea "Aumente suas chances com TurboQuina"
type textarea "[%FIRST_NAME%] TurboQuina com prêmio: R$10 milhões. Vem conferir!"
drag, startPoint x: 164, startPoint y: 40, endPoint x: 313, endPoint y: 40, distance: 148.4
click at [313, 40] on span "BR_CAS__QUINA_TURBO__ALL_EMA_T&T_LT" at bounding box center [243, 39] width 159 height 10
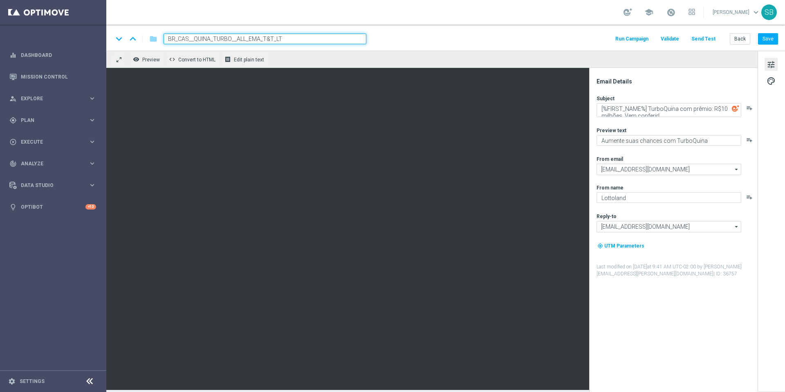
drag, startPoint x: 294, startPoint y: 40, endPoint x: 167, endPoint y: 41, distance: 127.2
click at [167, 41] on input "BR_CAS__QUINA_TURBO__ALL_EMA_T&T_LT" at bounding box center [265, 39] width 203 height 11
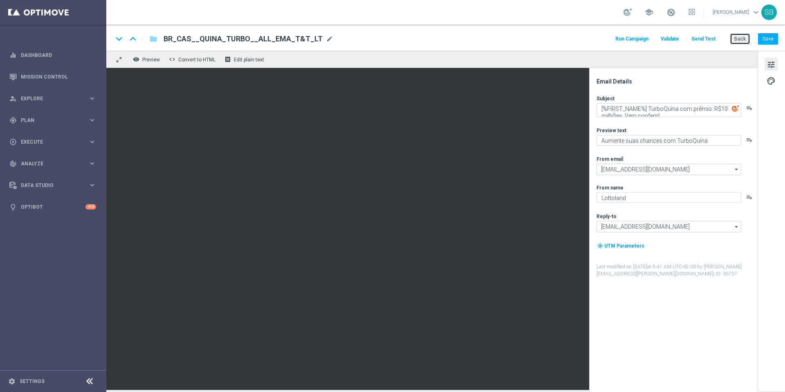
click at [746, 39] on button "Back" at bounding box center [740, 38] width 20 height 11
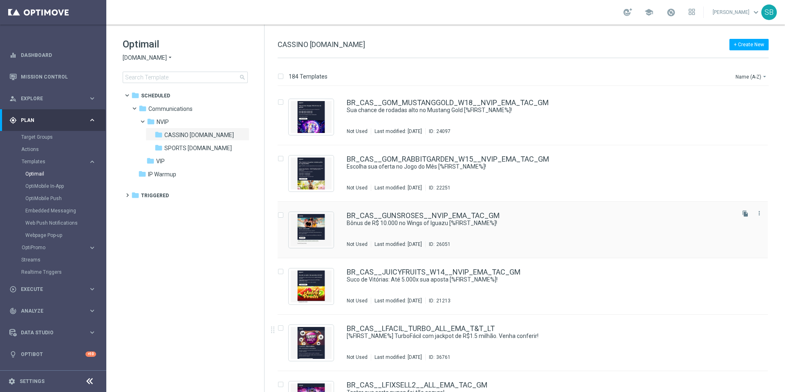
scroll to position [2683, 0]
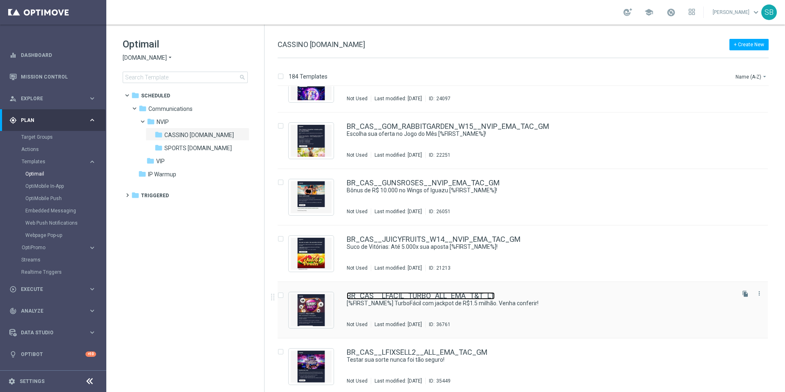
click at [435, 295] on link "BR_CAS__LFACIL_TURBO_ALL_EMA_T&T_LT" at bounding box center [421, 295] width 148 height 7
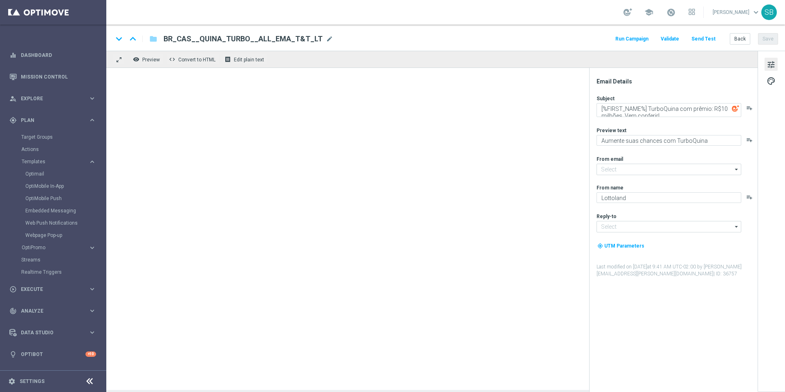
type input "[EMAIL_ADDRESS][DOMAIN_NAME]"
type textarea "[%FIRST_NAME%] TurboFácil com jackpot de R$1.5 milhão. Venha conferir!"
type textarea "Mais vencedores a cada jogada"
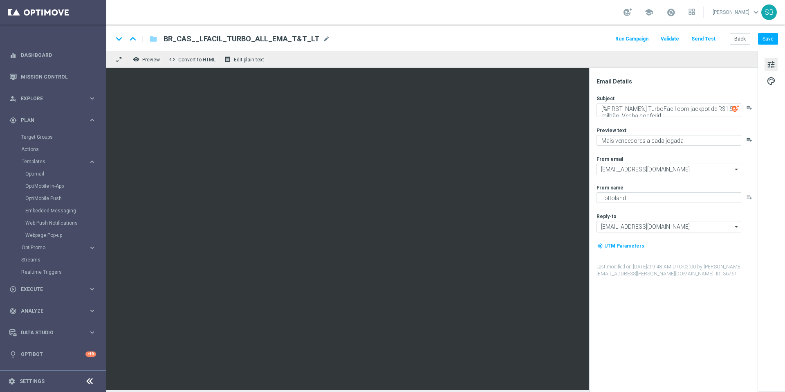
click at [772, 62] on span "tune" at bounding box center [771, 64] width 9 height 11
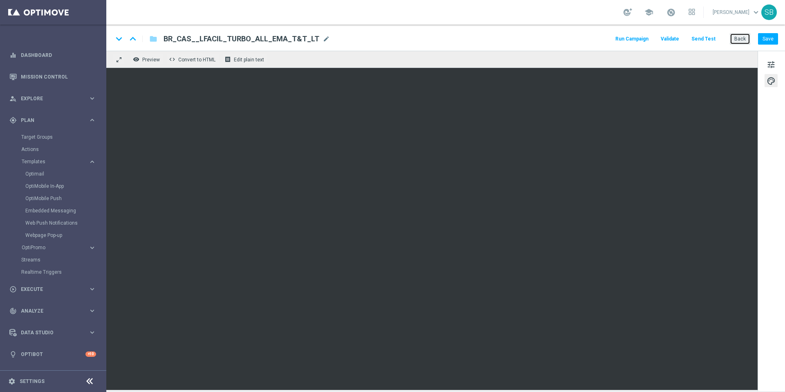
click at [741, 38] on button "Back" at bounding box center [740, 38] width 20 height 11
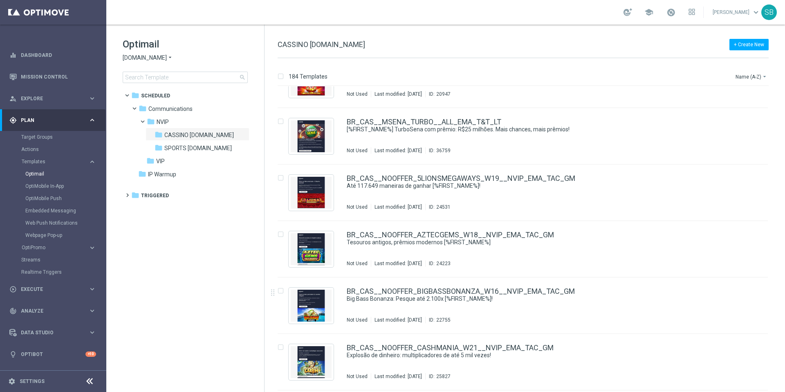
scroll to position [3251, 0]
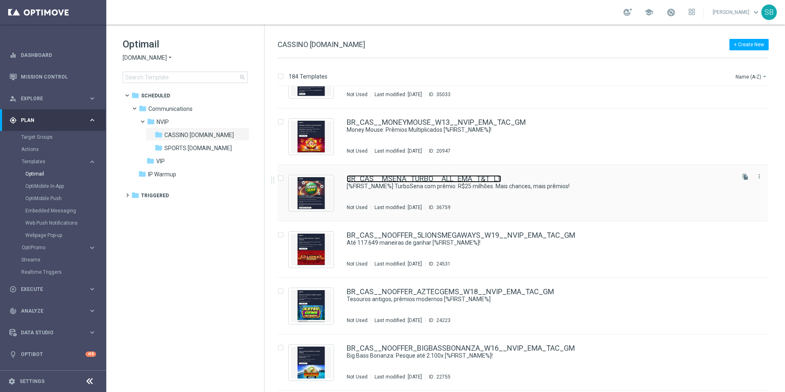
click at [445, 177] on link "BR_CAS__MSENA_TURBO__ALL_EMA_T&T_LT" at bounding box center [424, 178] width 155 height 7
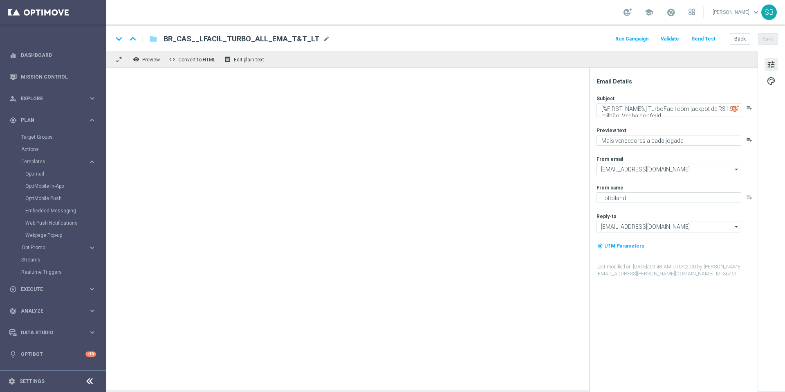
type textarea "[%FIRST_NAME%] TurboSena com prêmio: R$25 milhões. Mais chances, mais prêmios!"
type textarea "Ganhe em um instantâneo com TurboSena"
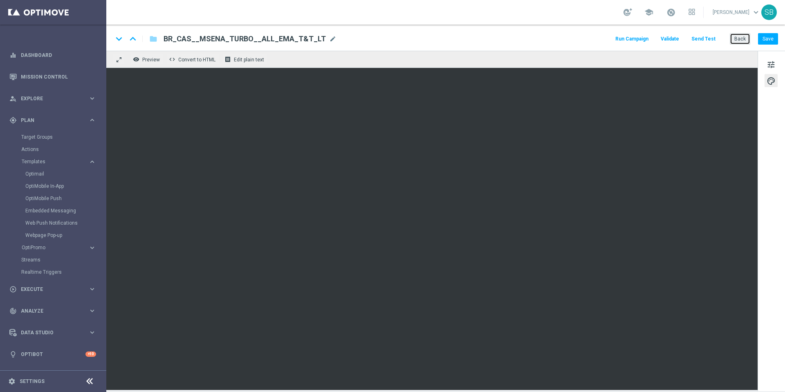
click at [739, 38] on button "Back" at bounding box center [740, 38] width 20 height 11
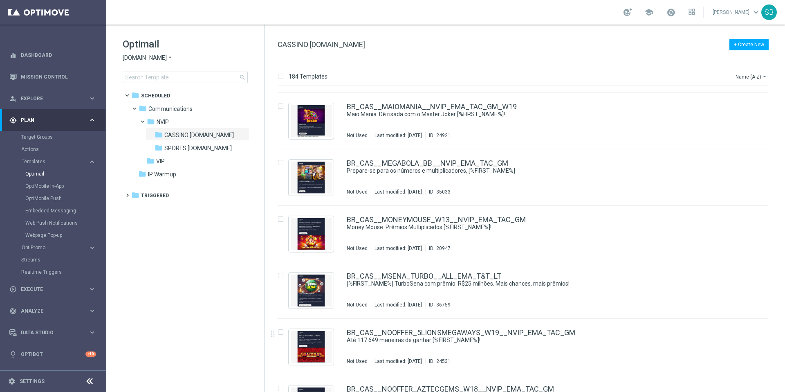
scroll to position [3154, 0]
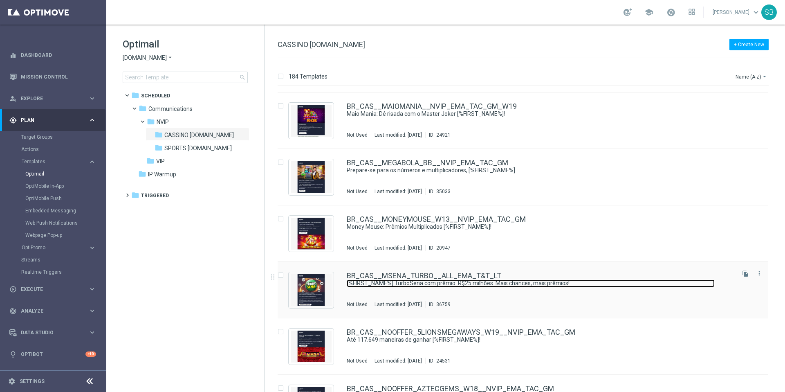
click at [435, 279] on link "[%FIRST_NAME%] TurboSena com prêmio: R$25 milhões. Mais chances, mais prêmios!" at bounding box center [531, 283] width 368 height 8
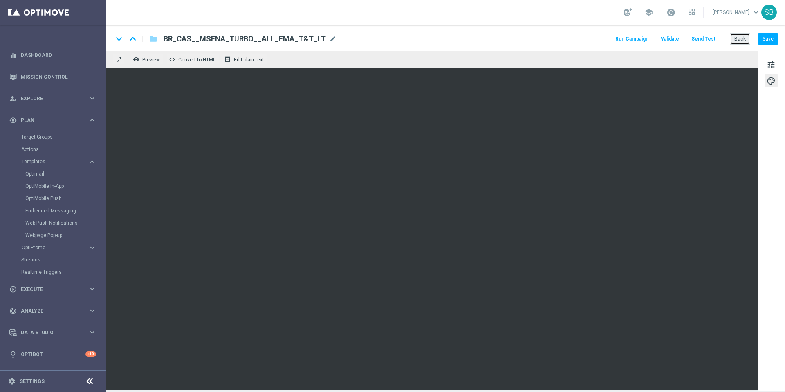
click at [733, 38] on button "Back" at bounding box center [740, 38] width 20 height 11
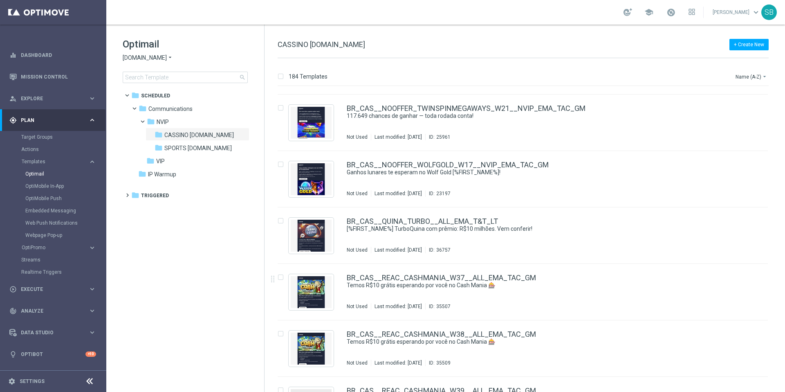
scroll to position [5411, 0]
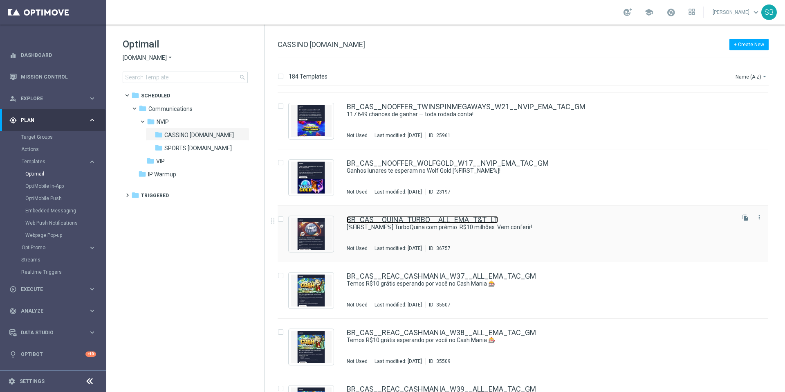
click at [418, 222] on link "BR_CAS__QUINA_TURBO__ALL_EMA_T&T_LT" at bounding box center [422, 219] width 151 height 7
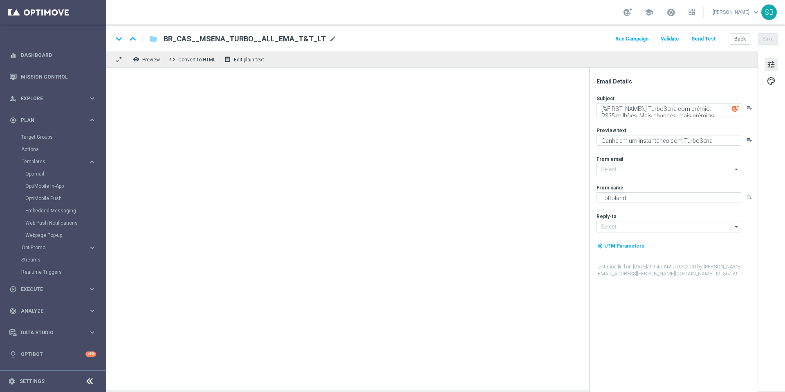
type input "[EMAIL_ADDRESS][DOMAIN_NAME]"
type textarea "[%FIRST_NAME%] TurboQuina com prêmio: R$10 milhões. Vem conferir!"
type textarea "Aumente suas chances com TurboQuina"
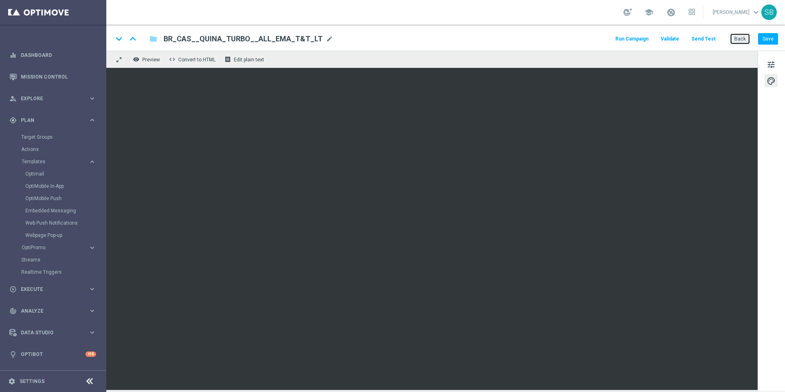
click at [739, 35] on button "Back" at bounding box center [740, 38] width 20 height 11
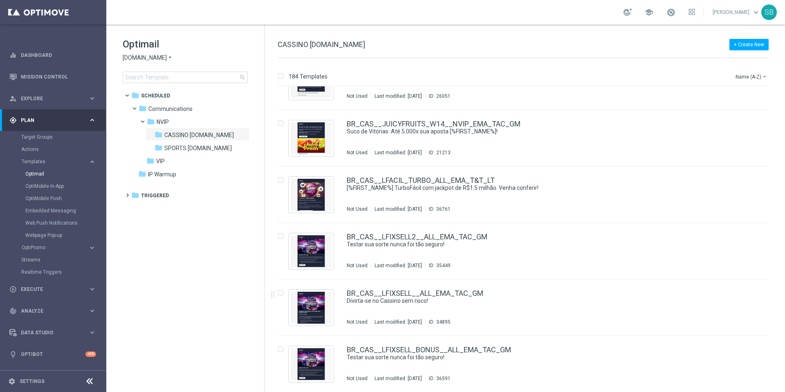
scroll to position [2800, 0]
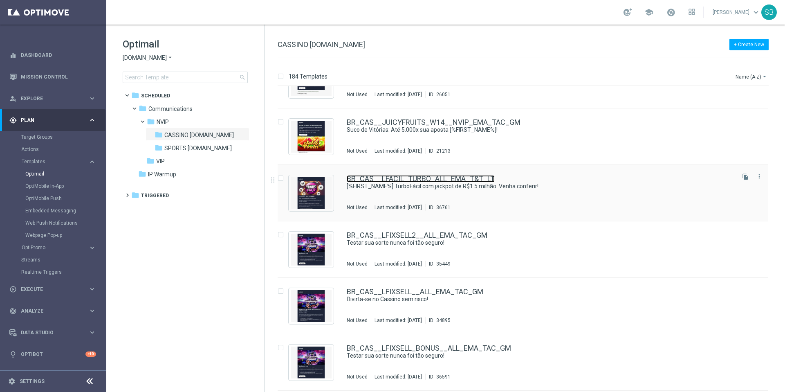
click at [426, 182] on link "BR_CAS__LFACIL_TURBO_ALL_EMA_T&T_LT" at bounding box center [421, 178] width 148 height 7
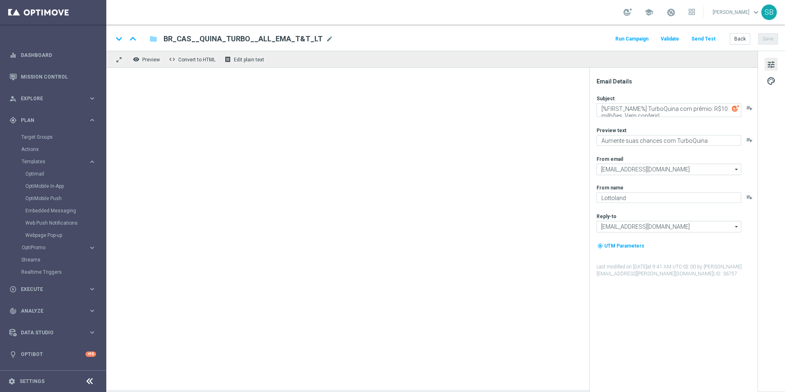
type textarea "[%FIRST_NAME%] TurboFácil com jackpot de R$1.5 milhão. Venha conferir!"
type textarea "Mais vencedores a cada jogada"
